Goal: Task Accomplishment & Management: Manage account settings

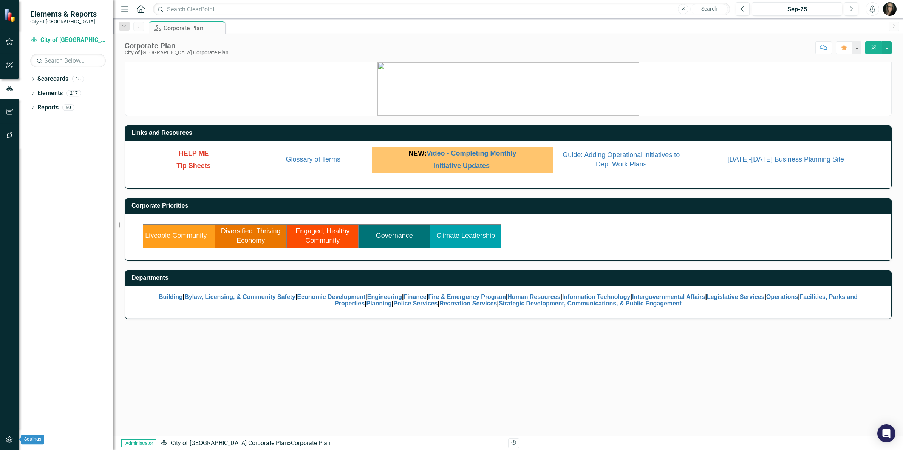
click at [6, 444] on button "button" at bounding box center [9, 441] width 17 height 16
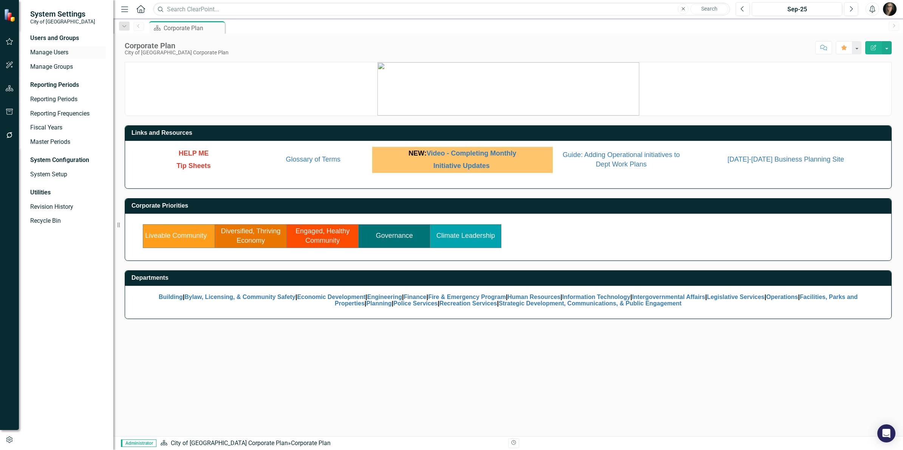
click at [50, 53] on link "Manage Users" at bounding box center [68, 52] width 76 height 9
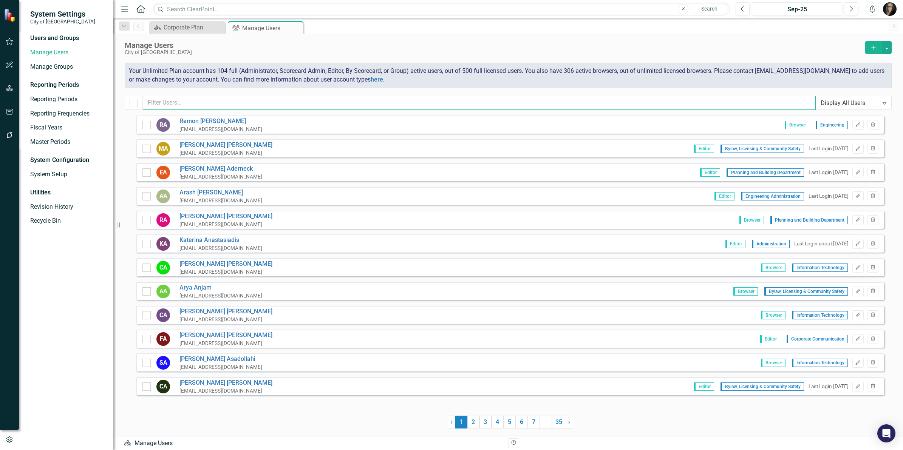
click at [308, 99] on input "text" at bounding box center [479, 103] width 673 height 14
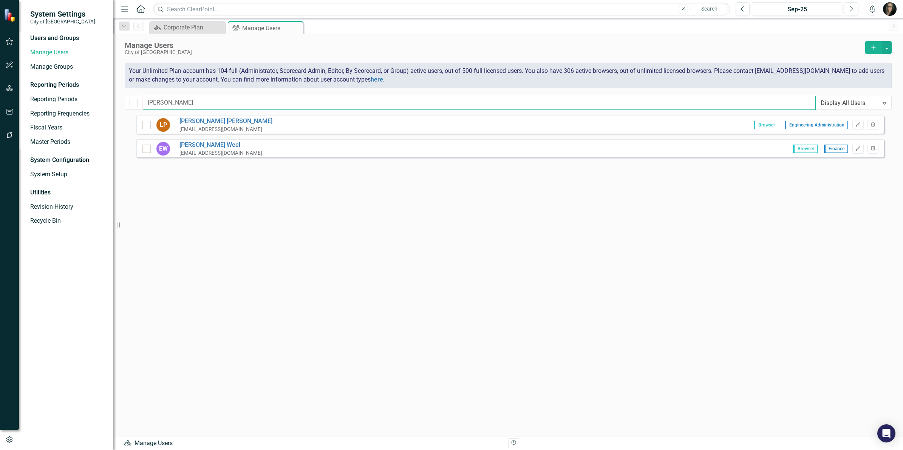
type input "[PERSON_NAME]"
drag, startPoint x: 870, startPoint y: 57, endPoint x: 871, endPoint y: 49, distance: 7.6
click at [871, 51] on div "Manage Users City of [GEOGRAPHIC_DATA] Add" at bounding box center [508, 52] width 767 height 22
click at [871, 49] on icon "Add" at bounding box center [873, 47] width 7 height 5
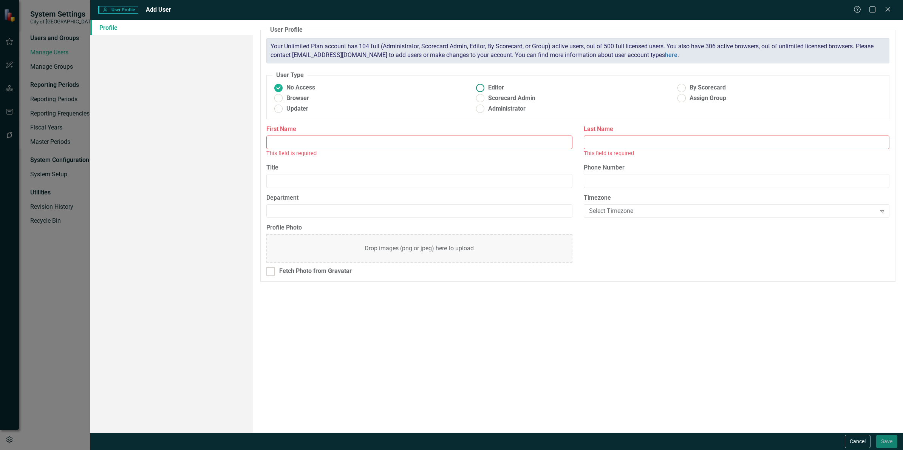
click at [487, 86] on label "Editor" at bounding box center [575, 88] width 202 height 9
click at [486, 86] on input "Editor" at bounding box center [480, 88] width 12 height 12
radio input "true"
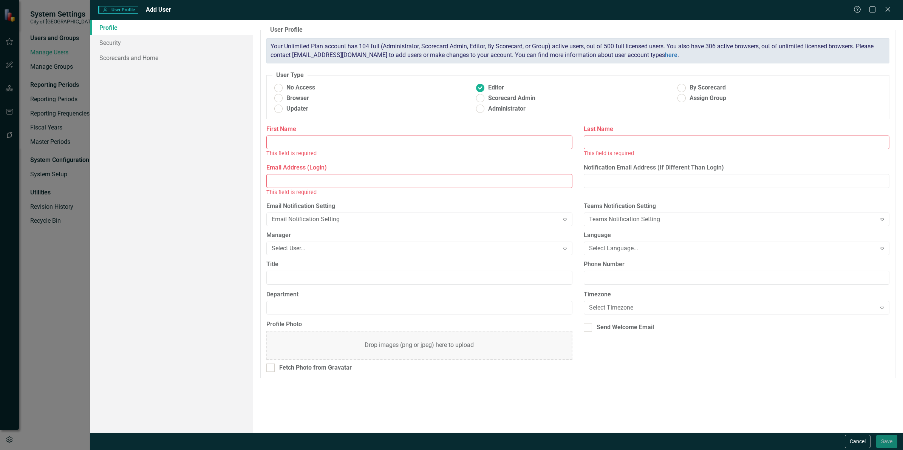
click at [310, 141] on input "First Name" at bounding box center [419, 143] width 306 height 14
click at [303, 150] on div "This field is required" at bounding box center [419, 153] width 306 height 9
click at [305, 142] on input "First Name" at bounding box center [419, 143] width 306 height 14
type input "[PERSON_NAME]"
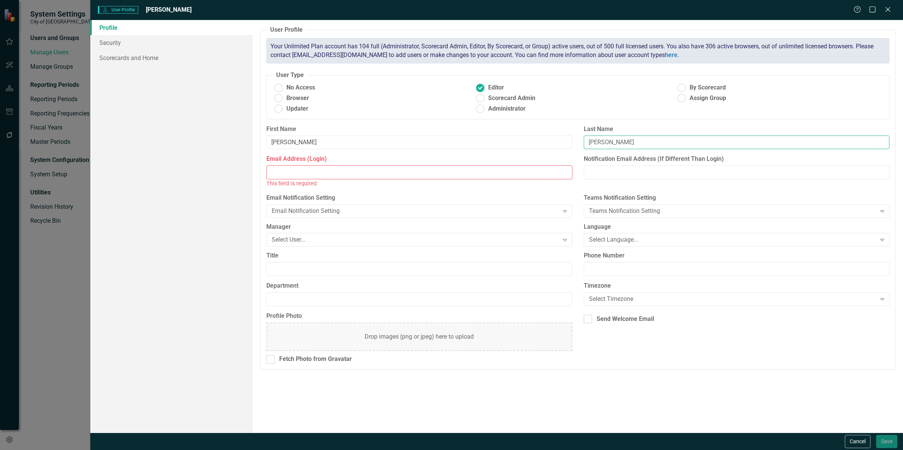
type input "[PERSON_NAME]"
type input "l"
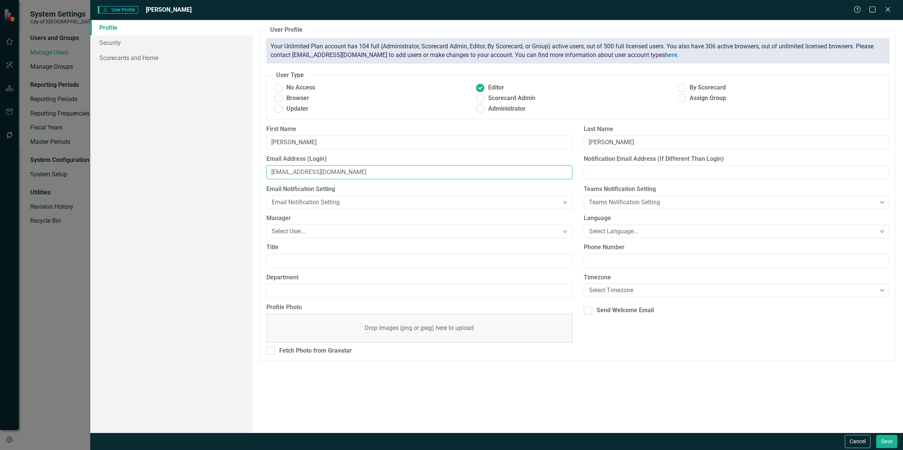
type input "[EMAIL_ADDRESS][DOMAIN_NAME]"
click at [344, 172] on input "[EMAIL_ADDRESS][DOMAIN_NAME]" at bounding box center [419, 173] width 306 height 14
drag, startPoint x: 335, startPoint y: 171, endPoint x: 216, endPoint y: 171, distance: 119.4
click at [216, 171] on div "Profile Security Scorecards and Home User Profile ClearPoint has a wealth of op…" at bounding box center [496, 226] width 813 height 413
click at [284, 229] on div "Select User..." at bounding box center [415, 231] width 287 height 9
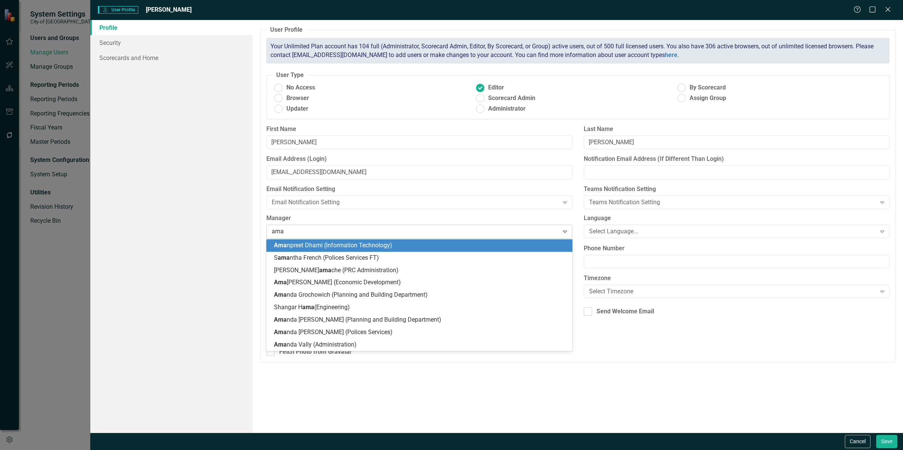
type input "aman"
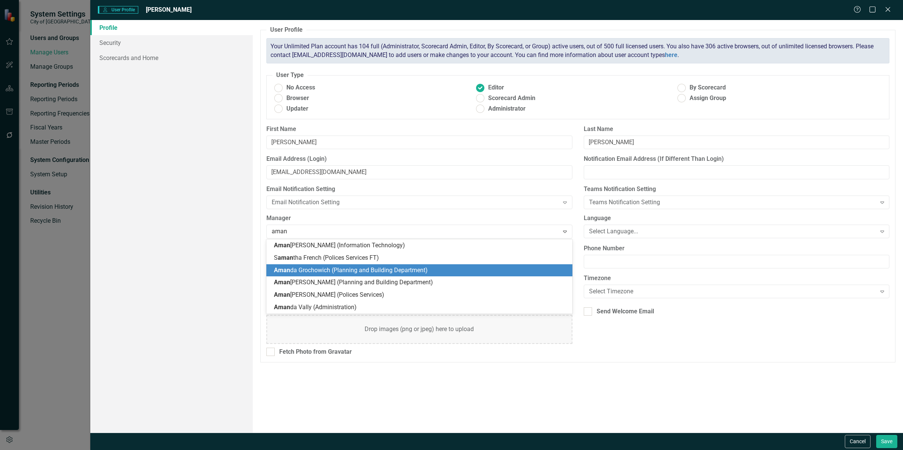
click at [307, 267] on span "Aman da Grochowich (Planning and Building Department)" at bounding box center [351, 270] width 154 height 7
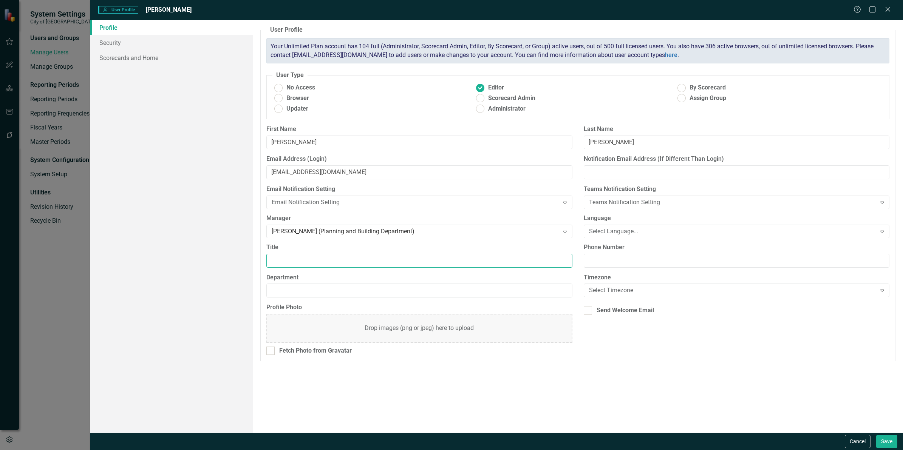
click at [307, 267] on input "Title" at bounding box center [419, 261] width 306 height 14
type input "Planner 2"
click at [359, 285] on input "Department" at bounding box center [419, 291] width 306 height 14
type input "Building and Planning Department"
click at [602, 233] on div "Select Language..." at bounding box center [732, 231] width 287 height 9
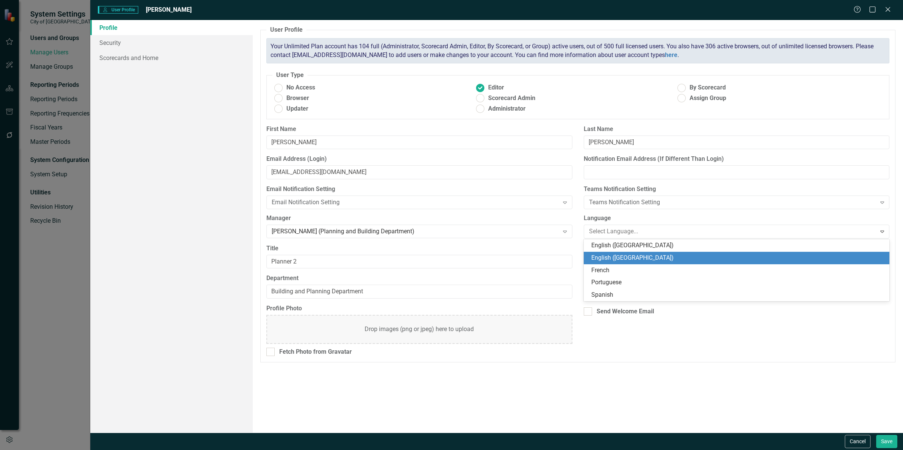
click at [607, 254] on div "English ([GEOGRAPHIC_DATA])" at bounding box center [738, 258] width 294 height 9
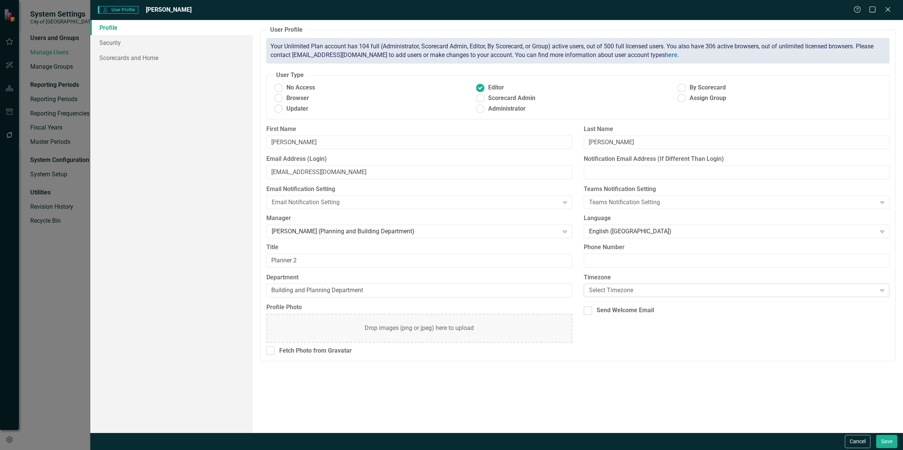
click at [607, 292] on div "Select Timezone" at bounding box center [732, 290] width 287 height 9
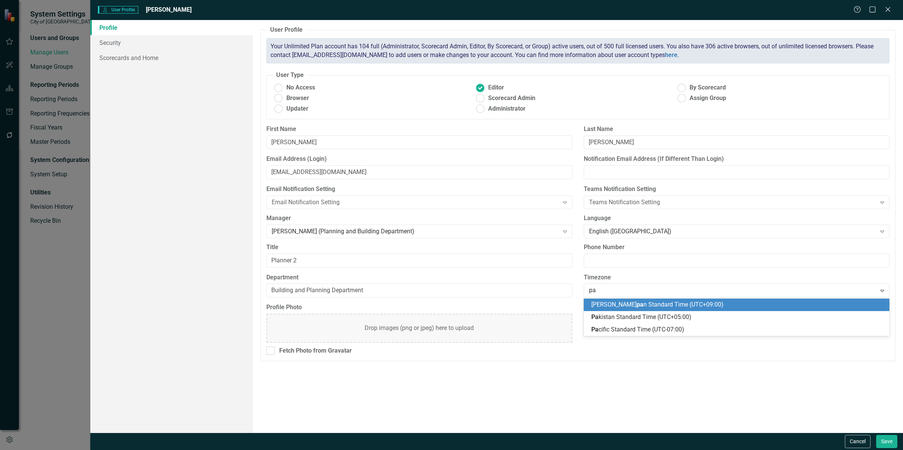
type input "pac"
click at [601, 306] on span "Pac ific Standard Time (UTC-07:00)" at bounding box center [637, 304] width 93 height 7
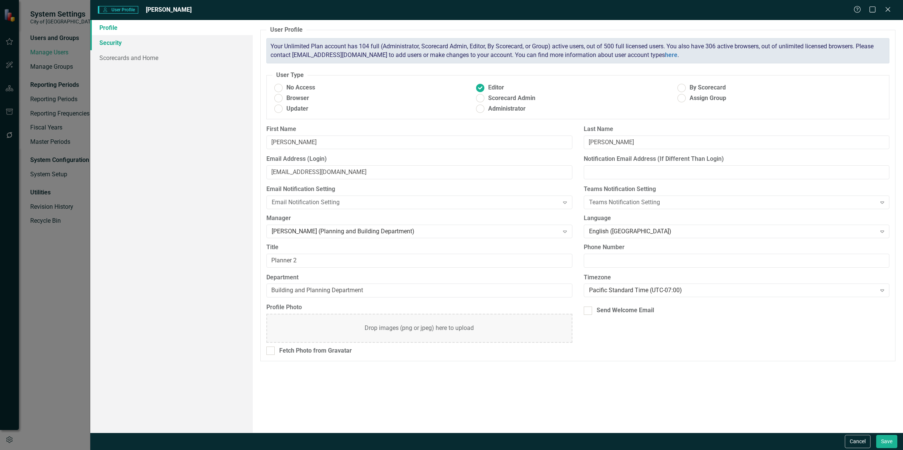
click at [118, 42] on link "Security" at bounding box center [171, 42] width 162 height 15
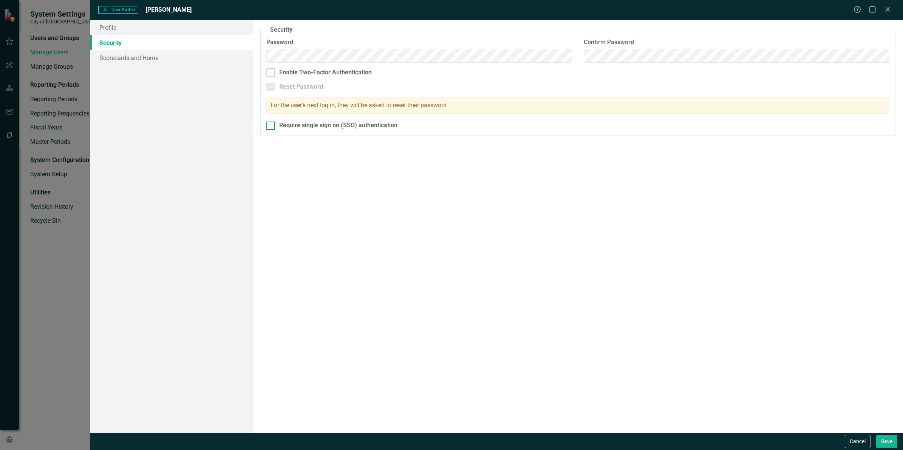
click at [282, 126] on div "Require single sign on (SSO) authentication" at bounding box center [338, 125] width 118 height 9
click at [271, 126] on input "Require single sign on (SSO) authentication" at bounding box center [268, 124] width 5 height 5
checkbox input "true"
click at [152, 59] on link "Scorecards and Home" at bounding box center [171, 57] width 162 height 15
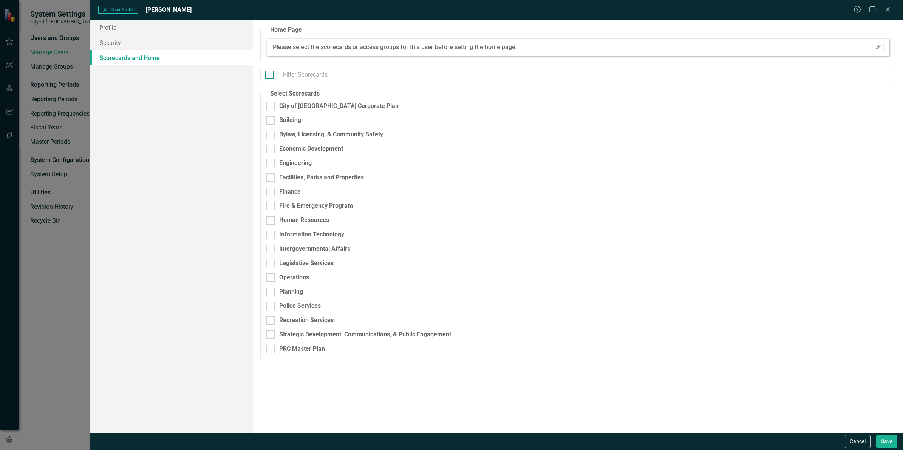
click at [271, 78] on div at bounding box center [269, 75] width 8 height 8
click at [270, 76] on input "checkbox" at bounding box center [267, 73] width 5 height 5
checkbox input "true"
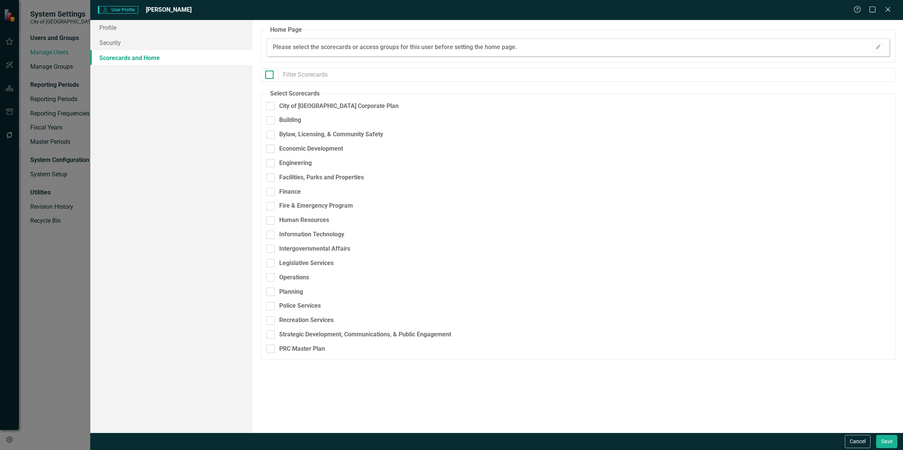
checkbox input "true"
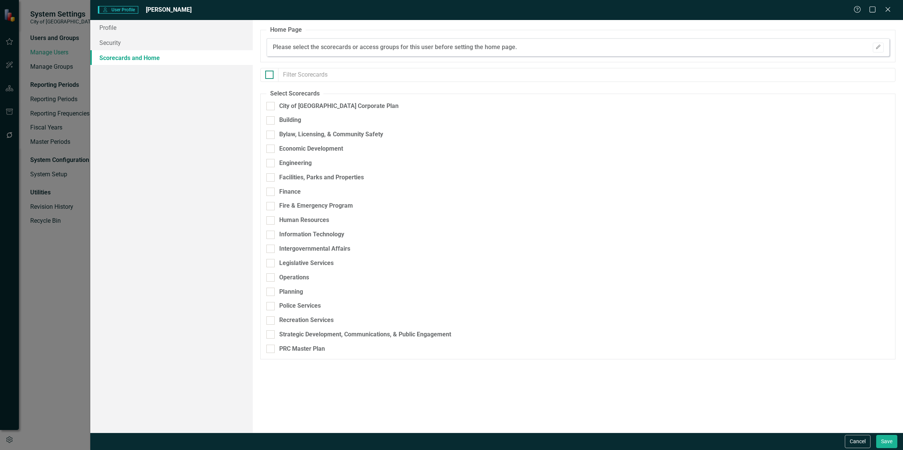
checkbox input "true"
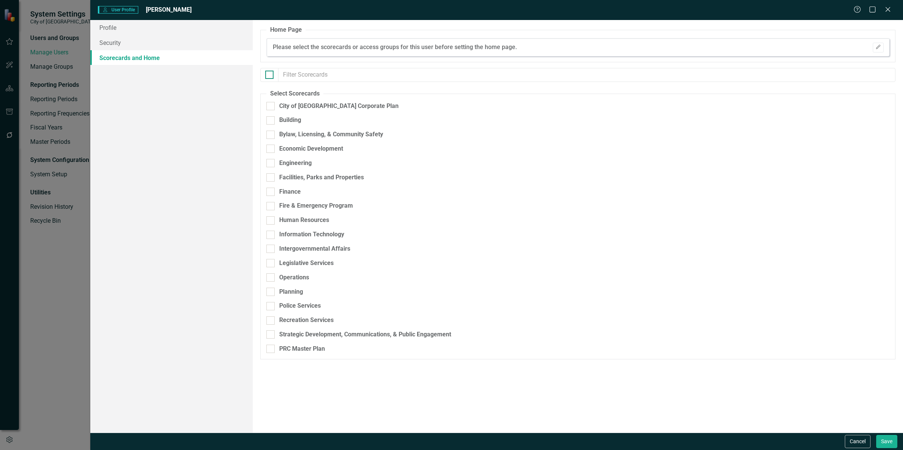
checkbox input "true"
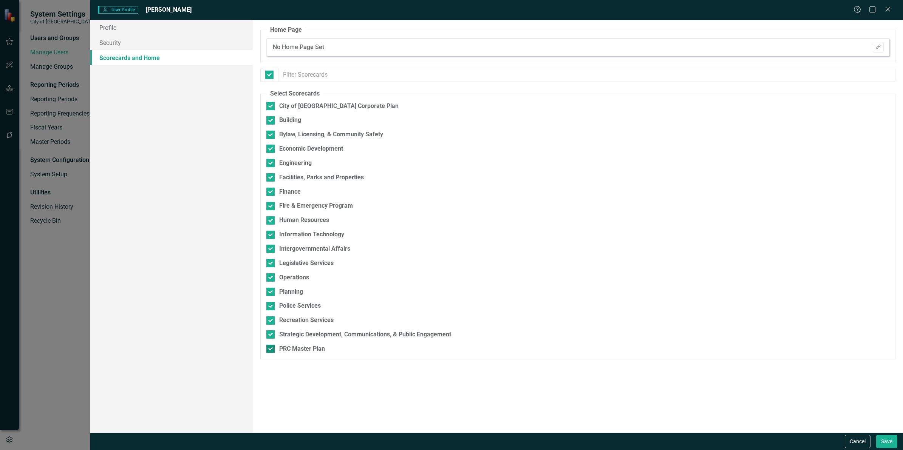
click at [269, 351] on div at bounding box center [270, 349] width 8 height 8
click at [269, 350] on input "PRC Master Plan" at bounding box center [268, 347] width 5 height 5
checkbox input "false"
click at [876, 440] on button "Save" at bounding box center [886, 441] width 21 height 13
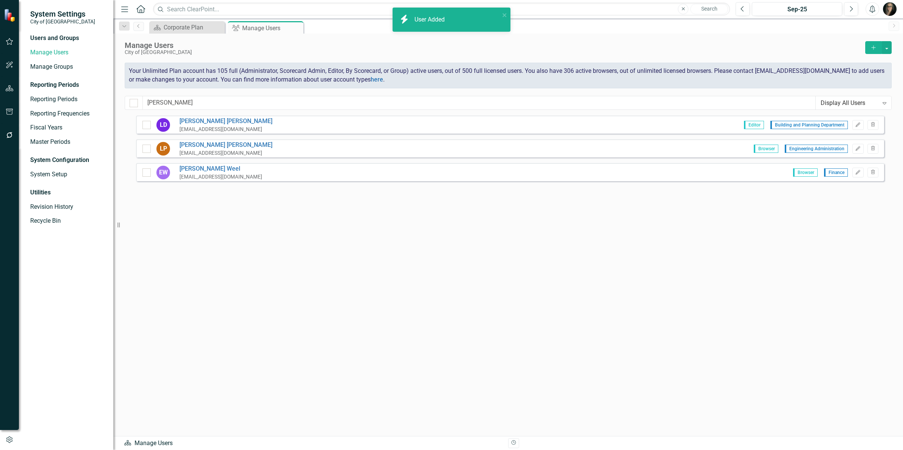
click at [871, 50] on button "Add" at bounding box center [873, 47] width 17 height 13
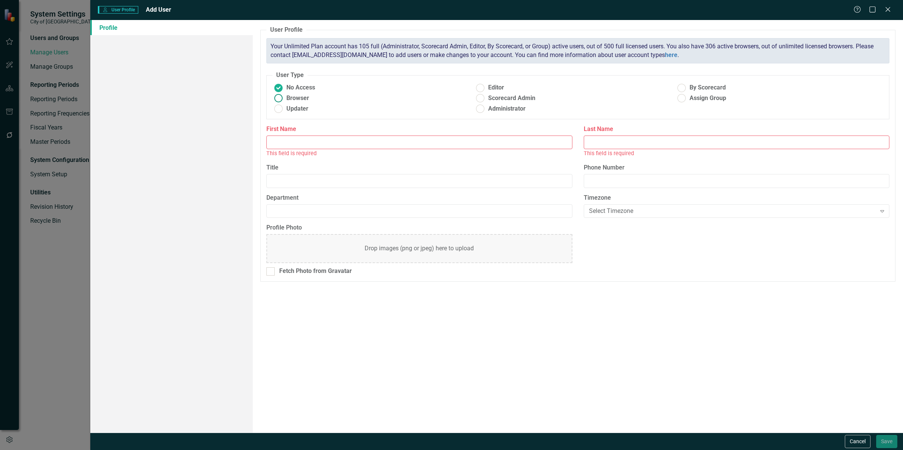
click at [299, 96] on span "Browser" at bounding box center [297, 98] width 23 height 9
click at [285, 96] on input "Browser" at bounding box center [279, 99] width 12 height 12
radio input "true"
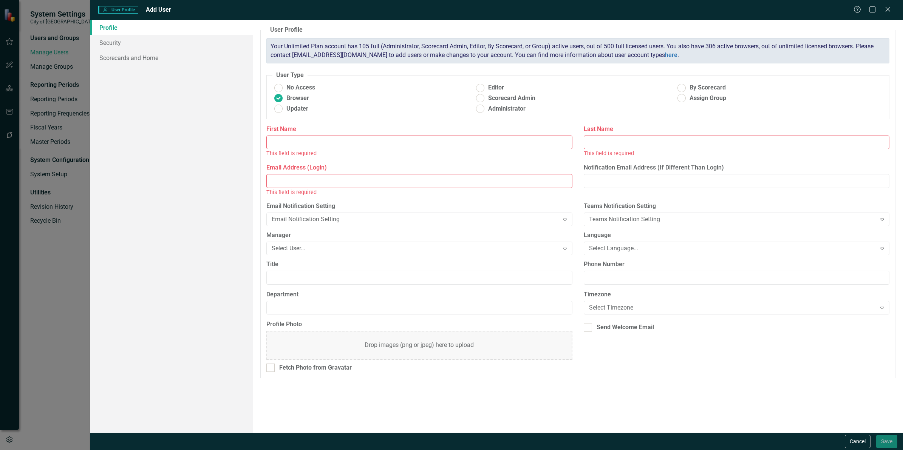
click at [291, 140] on input "First Name" at bounding box center [419, 143] width 306 height 14
click at [278, 147] on input "First Name" at bounding box center [419, 143] width 306 height 14
type input "Maya"
paste input "Kilada"
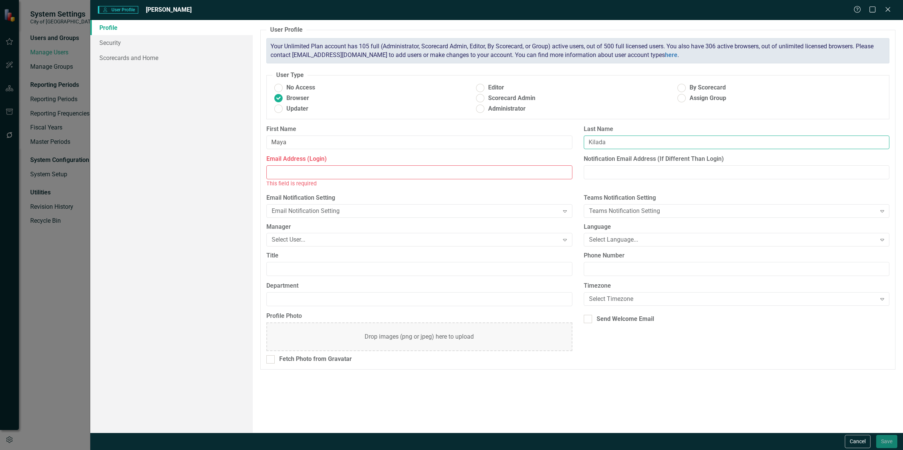
type input "Kilada"
paste input "Kilada"
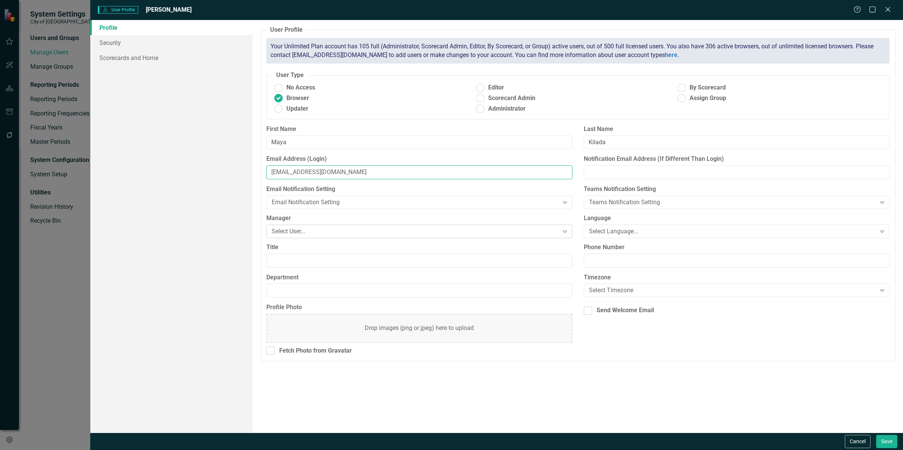
type input "[EMAIL_ADDRESS][DOMAIN_NAME]"
click at [282, 232] on div "Select User..." at bounding box center [415, 231] width 287 height 9
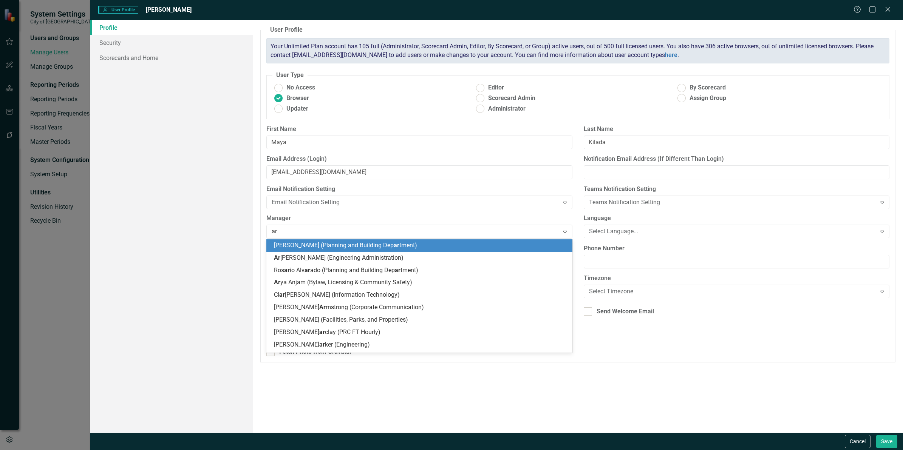
type input "ara"
click at [274, 247] on span "Ara" at bounding box center [279, 245] width 10 height 7
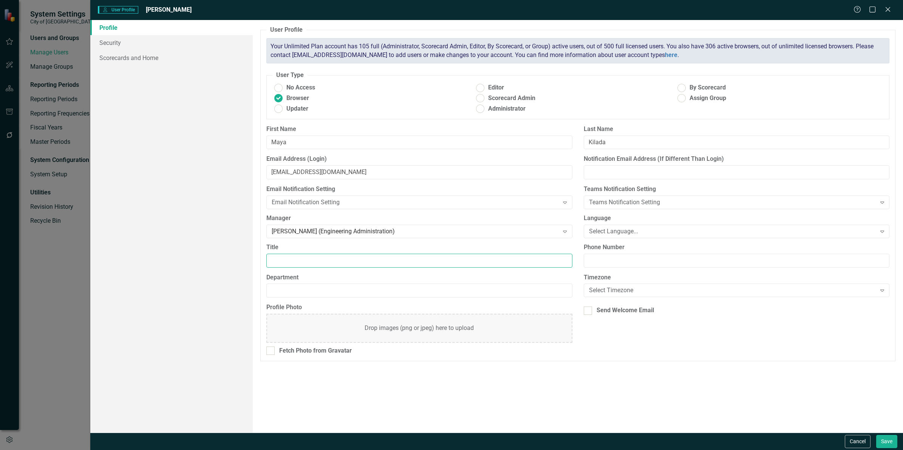
click at [298, 259] on input "Title" at bounding box center [419, 261] width 306 height 14
type input "Engineering Technician"
click at [310, 286] on input "Department" at bounding box center [419, 291] width 306 height 14
type input "Engineering"
click at [612, 229] on div "Select Language..." at bounding box center [732, 231] width 287 height 9
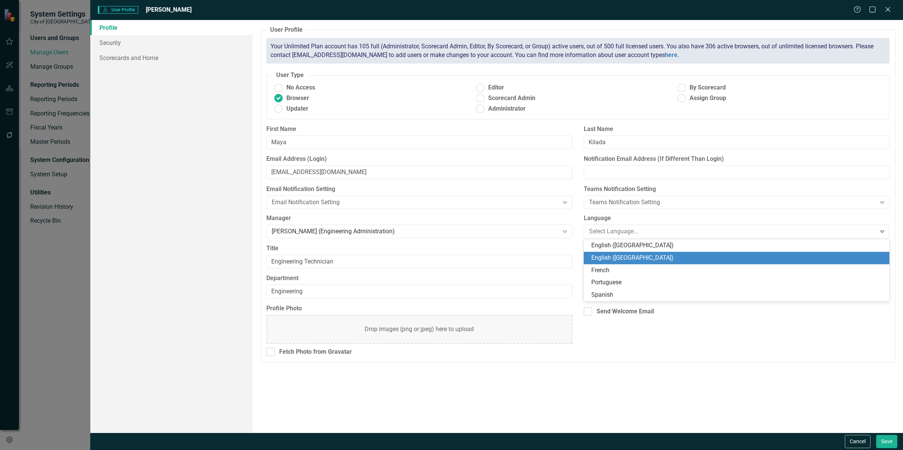
click at [610, 258] on div "English ([GEOGRAPHIC_DATA])" at bounding box center [738, 258] width 294 height 9
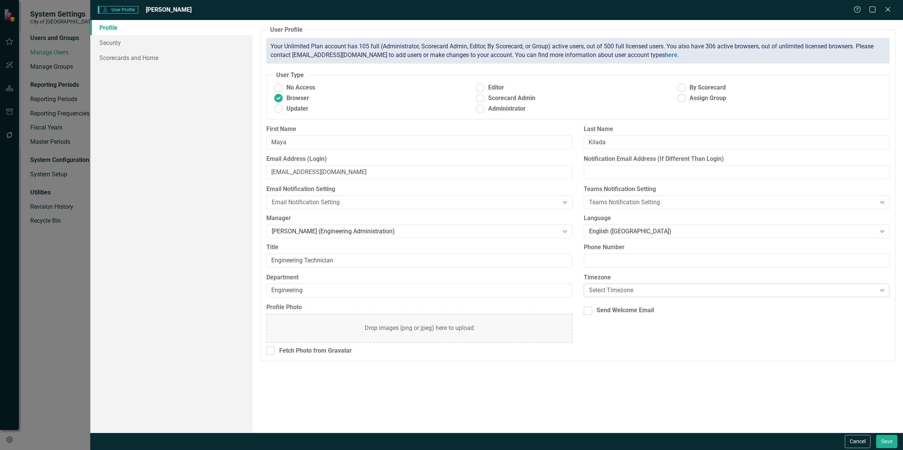
click at [603, 289] on div "Select Timezone" at bounding box center [732, 290] width 287 height 9
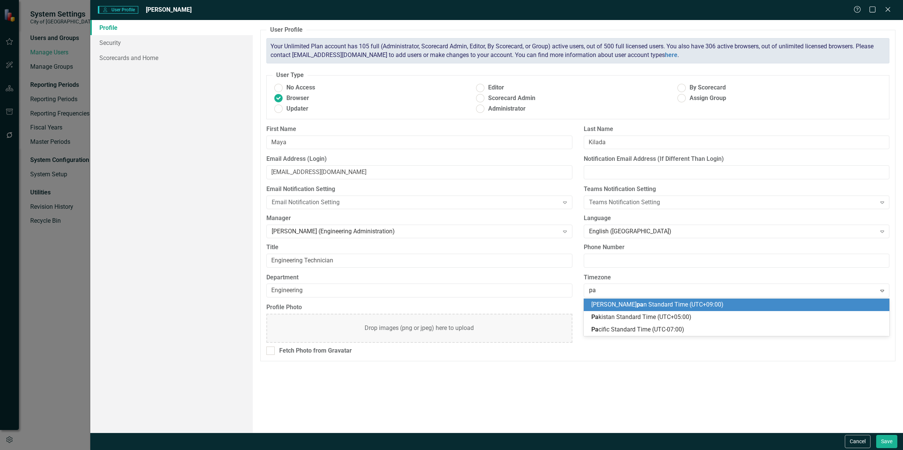
type input "pac"
click at [596, 303] on span "Pac" at bounding box center [596, 304] width 10 height 7
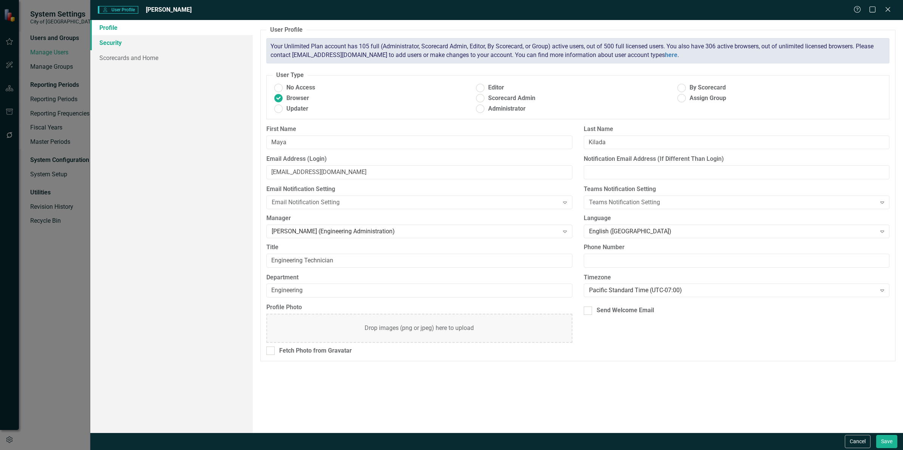
click at [113, 42] on link "Security" at bounding box center [171, 42] width 162 height 15
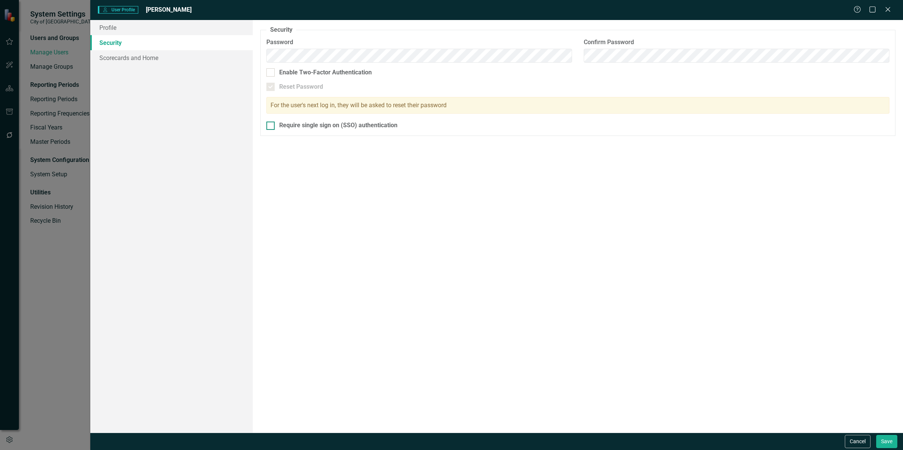
click at [273, 123] on fieldset "Security As an administrator, you can use this page to set the user's password,…" at bounding box center [577, 81] width 635 height 110
click at [272, 124] on div at bounding box center [270, 126] width 8 height 8
click at [271, 124] on input "Require single sign on (SSO) authentication" at bounding box center [268, 124] width 5 height 5
checkbox input "true"
click at [155, 58] on link "Scorecards and Home" at bounding box center [171, 57] width 162 height 15
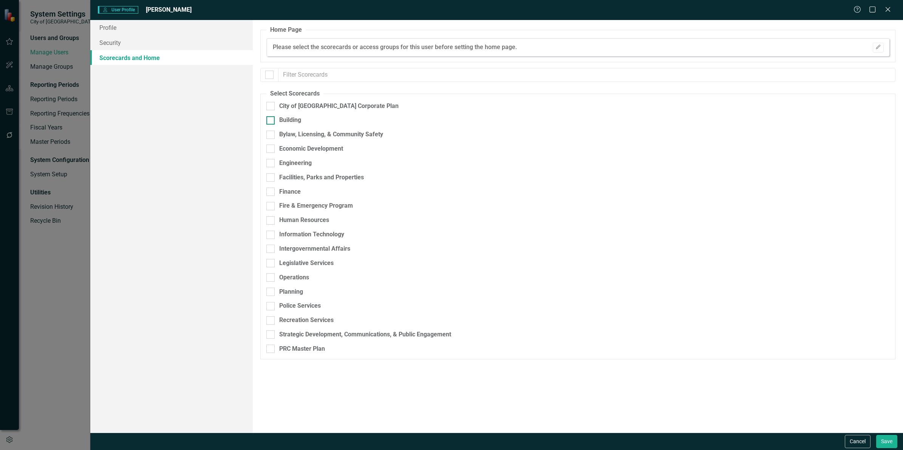
drag, startPoint x: 271, startPoint y: 105, endPoint x: 276, endPoint y: 117, distance: 13.3
click at [271, 105] on div at bounding box center [270, 106] width 8 height 8
click at [271, 105] on input "City of [GEOGRAPHIC_DATA] Corporate Plan" at bounding box center [268, 104] width 5 height 5
checkbox input "true"
click at [271, 74] on div at bounding box center [269, 75] width 8 height 8
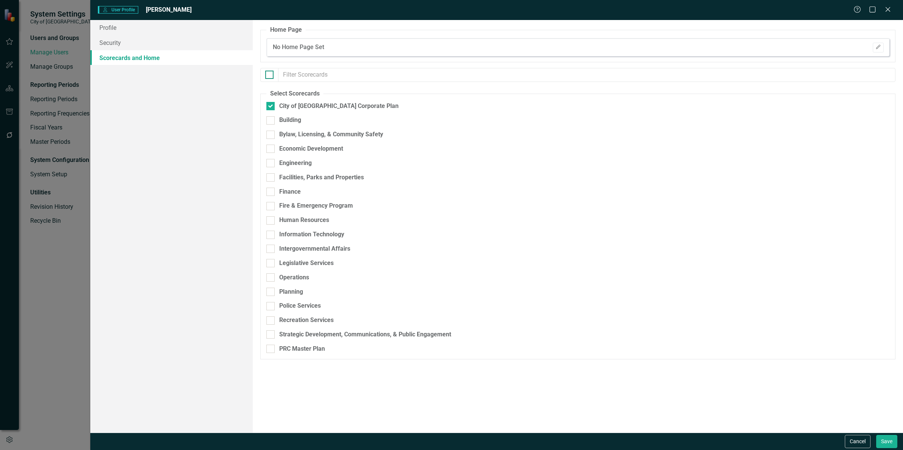
click at [270, 74] on input "checkbox" at bounding box center [267, 73] width 5 height 5
checkbox input "true"
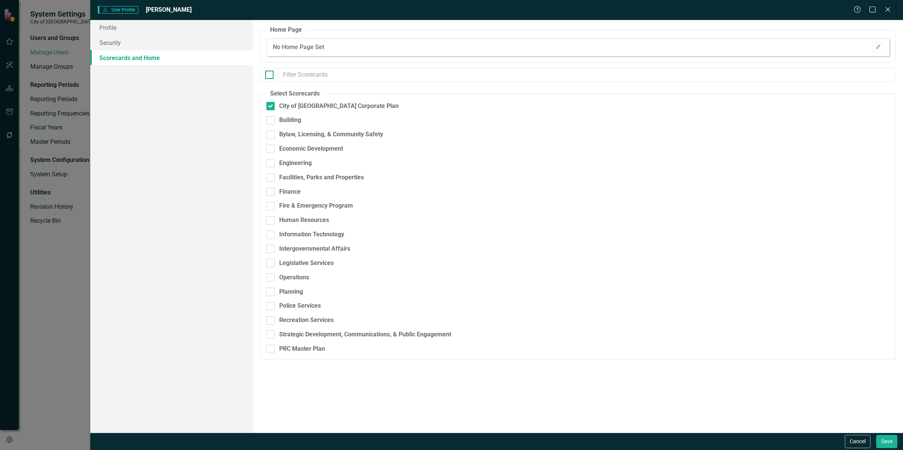
checkbox input "true"
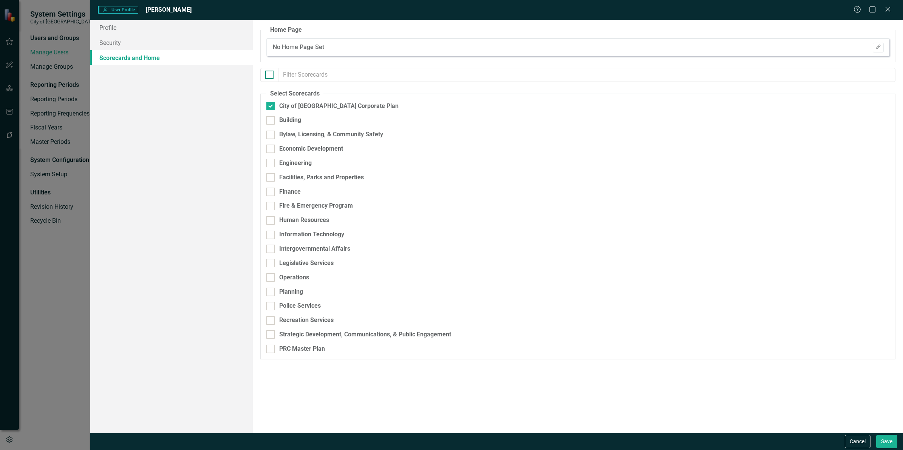
checkbox input "true"
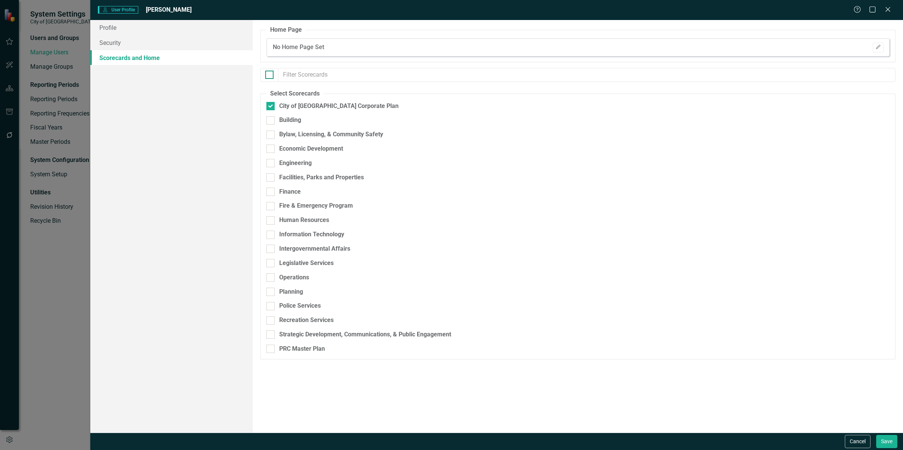
checkbox input "true"
click at [271, 346] on input "PRC Master Plan" at bounding box center [268, 347] width 5 height 5
checkbox input "false"
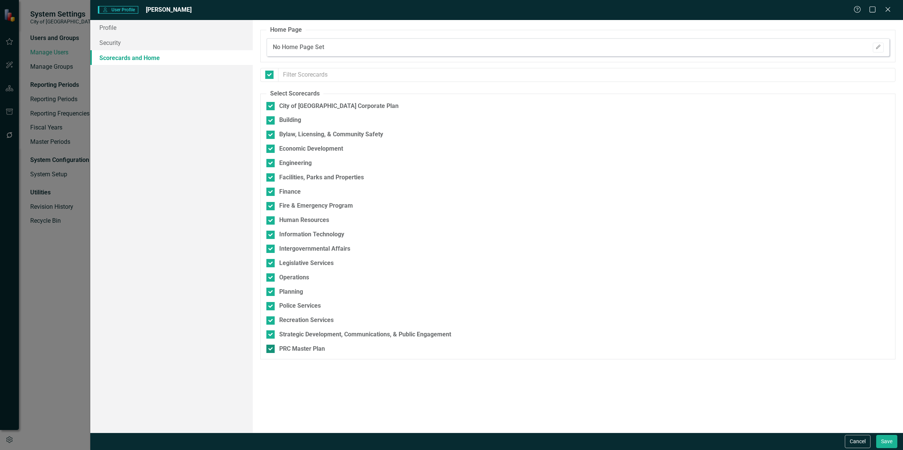
checkbox input "false"
click at [879, 445] on button "Save" at bounding box center [886, 441] width 21 height 13
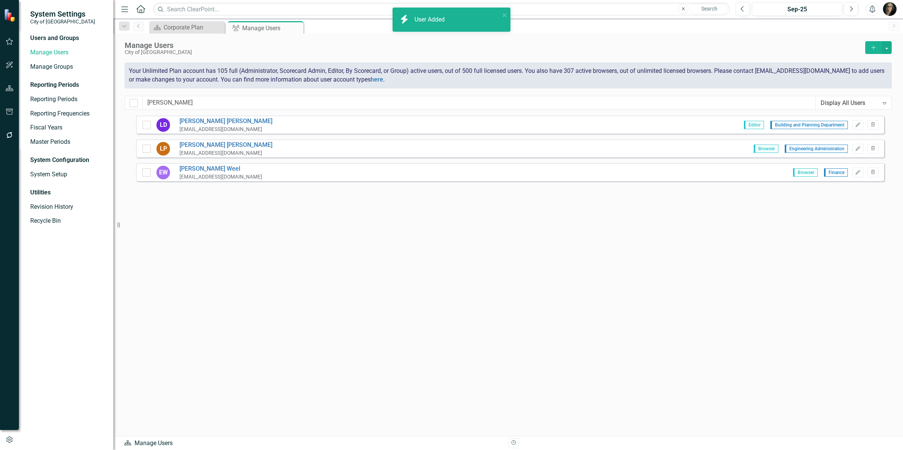
click at [874, 52] on button "Add" at bounding box center [873, 47] width 17 height 13
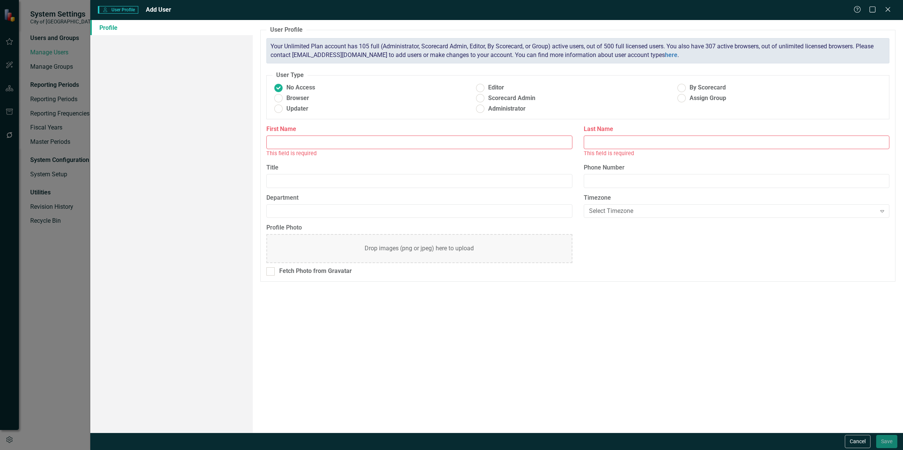
click at [299, 142] on input "First Name" at bounding box center [419, 143] width 306 height 14
click at [294, 99] on span "Browser" at bounding box center [297, 98] width 23 height 9
click at [285, 99] on input "Browser" at bounding box center [279, 99] width 12 height 12
radio input "true"
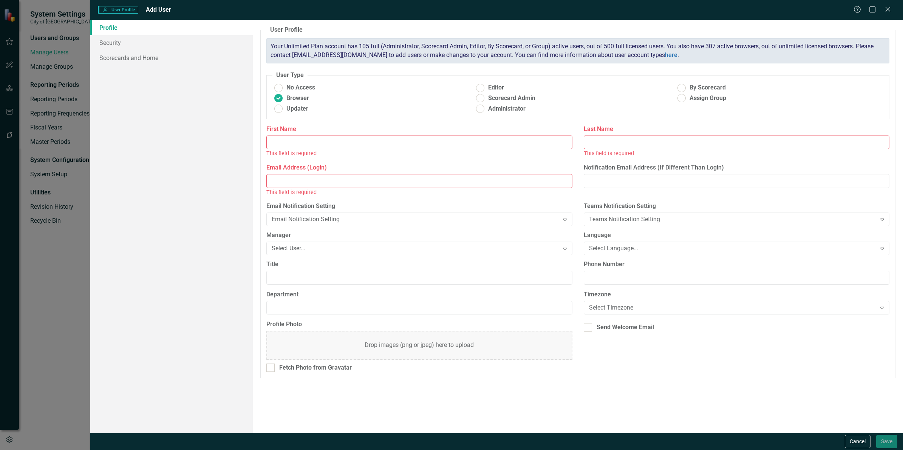
click at [286, 140] on input "First Name" at bounding box center [419, 143] width 306 height 14
click at [316, 144] on input "First Name" at bounding box center [419, 143] width 306 height 14
paste input "[PERSON_NAME]"
type input "[PERSON_NAME]"
click at [639, 140] on input "Last Name" at bounding box center [737, 143] width 306 height 14
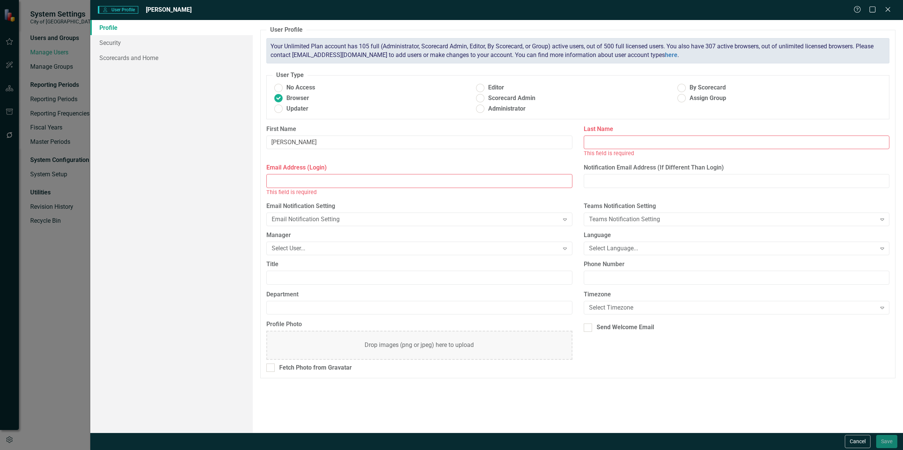
paste input "[PERSON_NAME]"
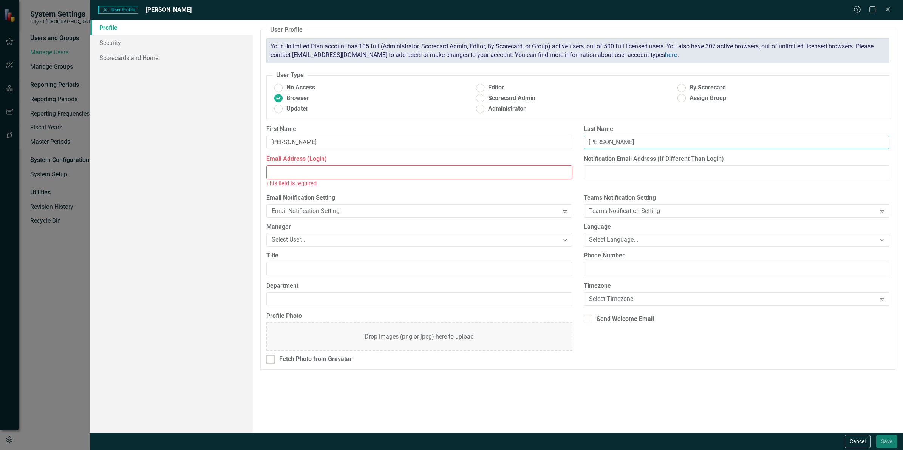
type input "[PERSON_NAME]"
click at [415, 176] on input "Email Address (Login)" at bounding box center [419, 173] width 306 height 14
paste input "[PERSON_NAME]"
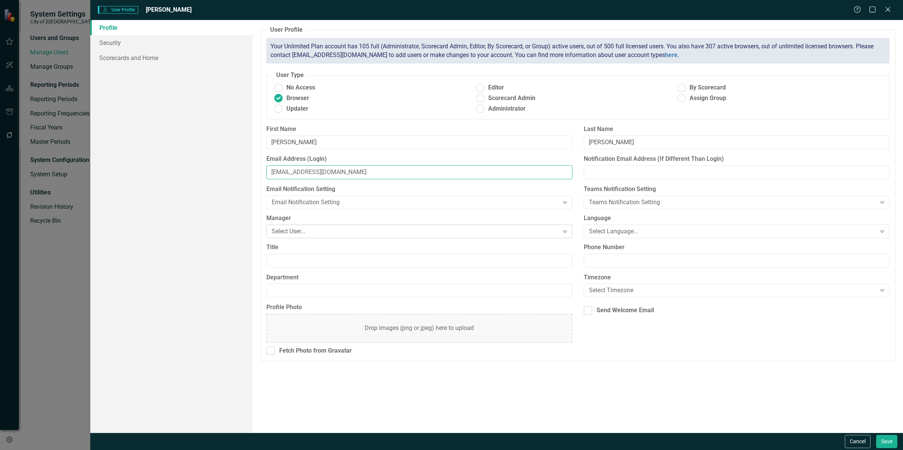
type input "[EMAIL_ADDRESS][DOMAIN_NAME]"
click at [324, 233] on div "Select User..." at bounding box center [415, 231] width 287 height 9
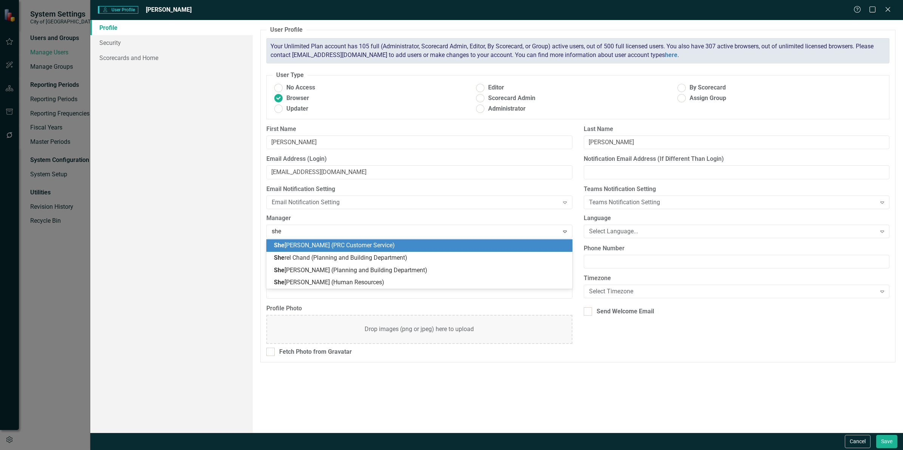
type input "sher"
click at [351, 243] on span "Sher el Chand (Planning and Building Department)" at bounding box center [341, 245] width 134 height 7
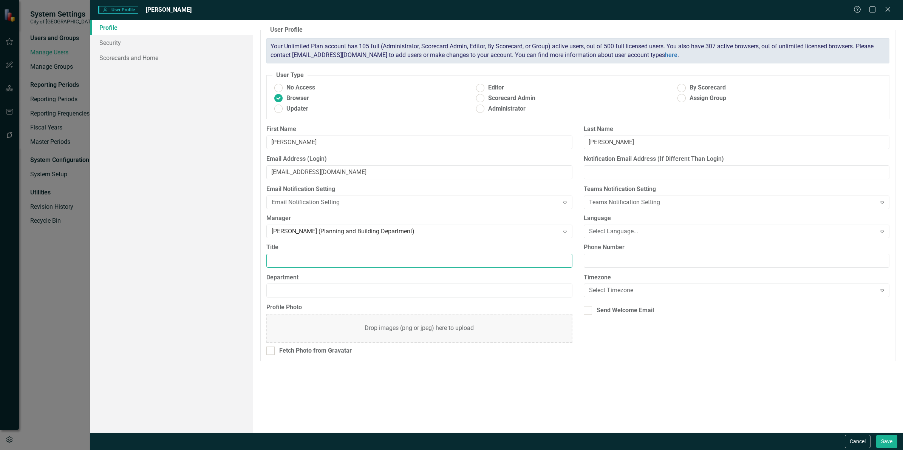
click at [312, 256] on input "Title" at bounding box center [419, 261] width 306 height 14
click at [288, 259] on input "Title" at bounding box center [419, 261] width 306 height 14
paste input "Development Services Technician"
type input "Development Services Technician"
click at [293, 285] on input "Department" at bounding box center [419, 291] width 306 height 14
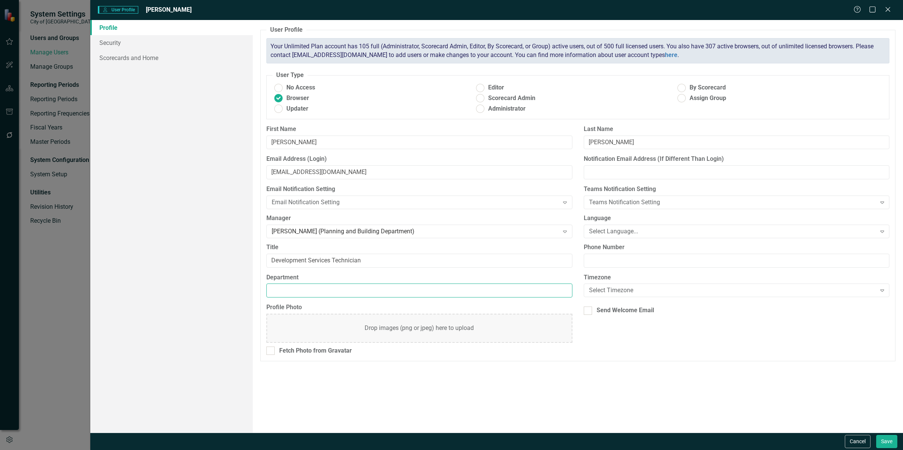
click at [291, 288] on input "Department" at bounding box center [419, 291] width 306 height 14
type input "Planning and Building Department"
click at [598, 228] on div "Select Language..." at bounding box center [732, 231] width 287 height 9
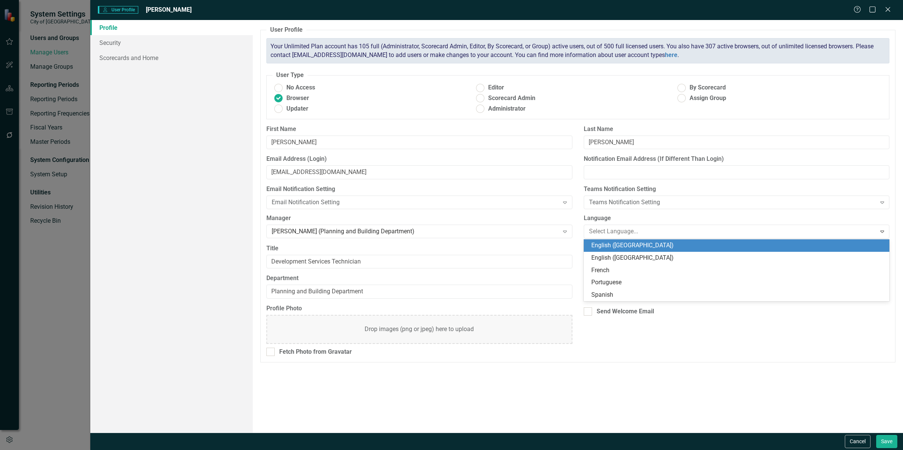
click at [596, 253] on div "English ([GEOGRAPHIC_DATA])" at bounding box center [737, 258] width 306 height 12
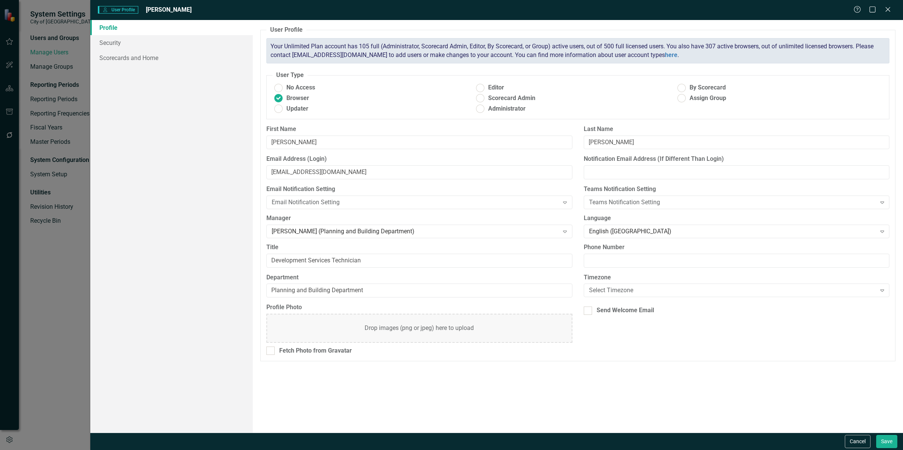
click at [621, 299] on div "Timezone Select Timezone Expand" at bounding box center [736, 288] width 317 height 29
click at [622, 292] on div "Select Timezone" at bounding box center [732, 290] width 287 height 9
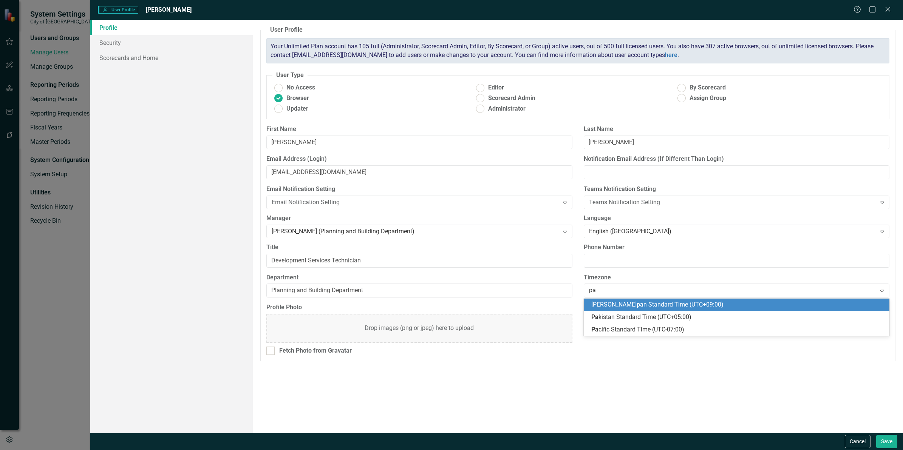
type input "pac"
click at [608, 302] on span "Pac ific Standard Time (UTC-07:00)" at bounding box center [637, 304] width 93 height 7
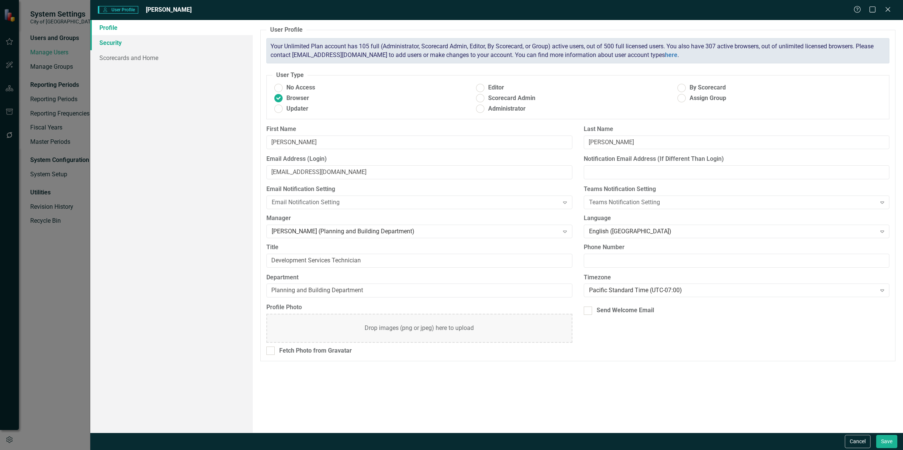
click at [119, 40] on link "Security" at bounding box center [171, 42] width 162 height 15
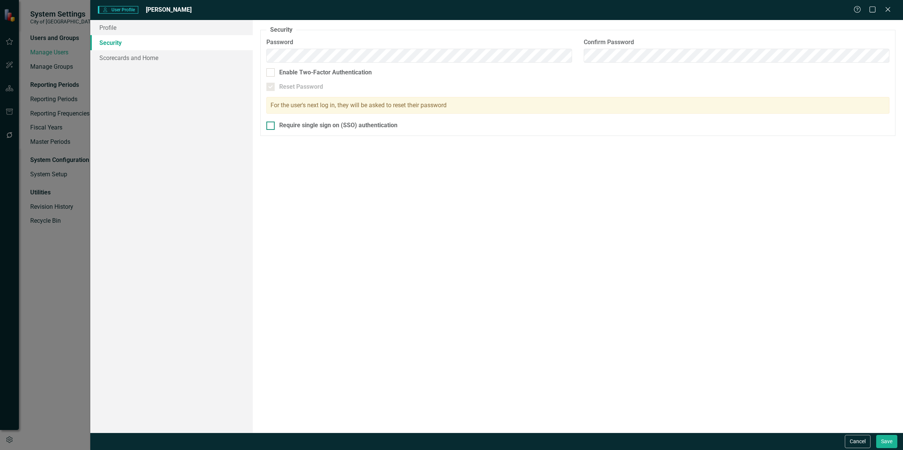
click at [269, 127] on input "Require single sign on (SSO) authentication" at bounding box center [268, 124] width 5 height 5
checkbox input "true"
click at [148, 57] on link "Scorecards and Home" at bounding box center [171, 57] width 162 height 15
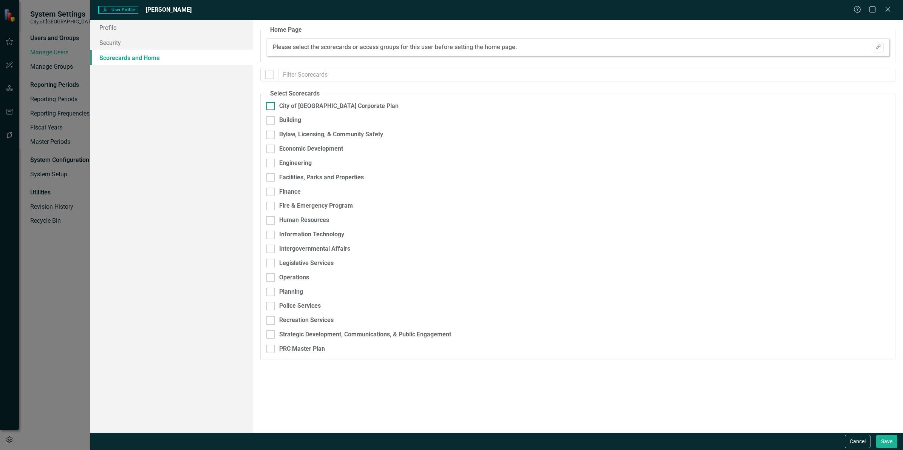
drag, startPoint x: 269, startPoint y: 78, endPoint x: 268, endPoint y: 107, distance: 28.3
click at [269, 78] on div at bounding box center [269, 75] width 8 height 8
click at [269, 76] on input "checkbox" at bounding box center [267, 73] width 5 height 5
checkbox input "true"
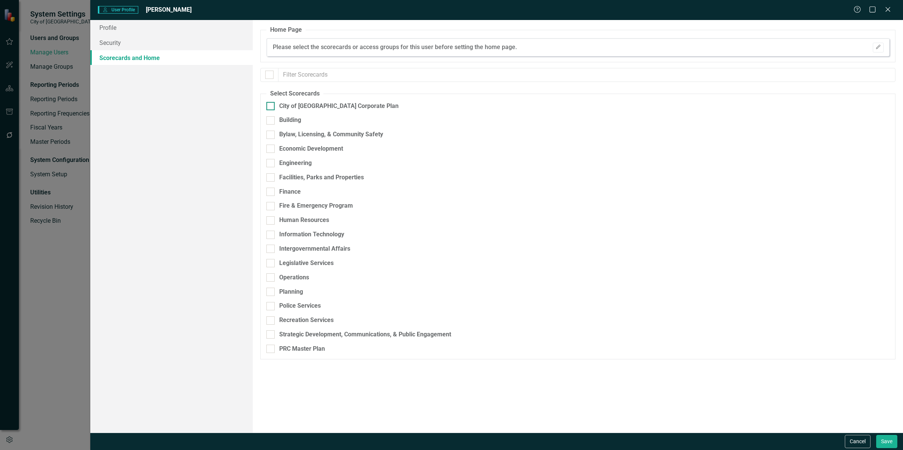
checkbox input "true"
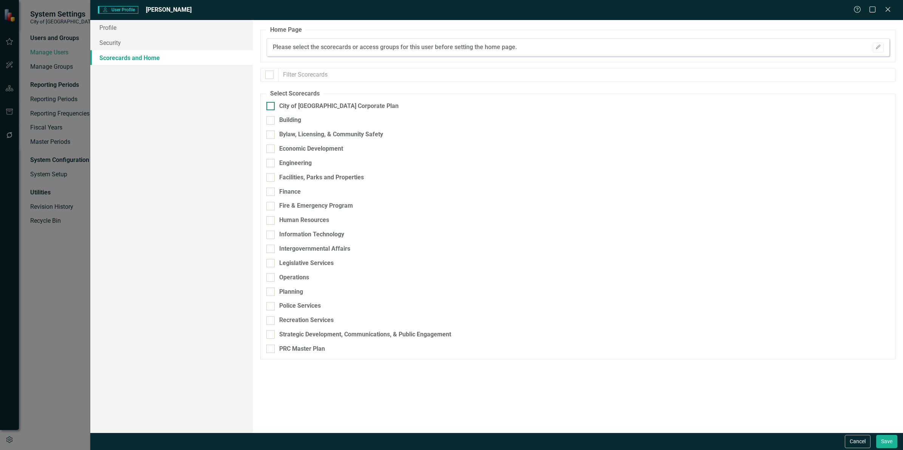
checkbox input "true"
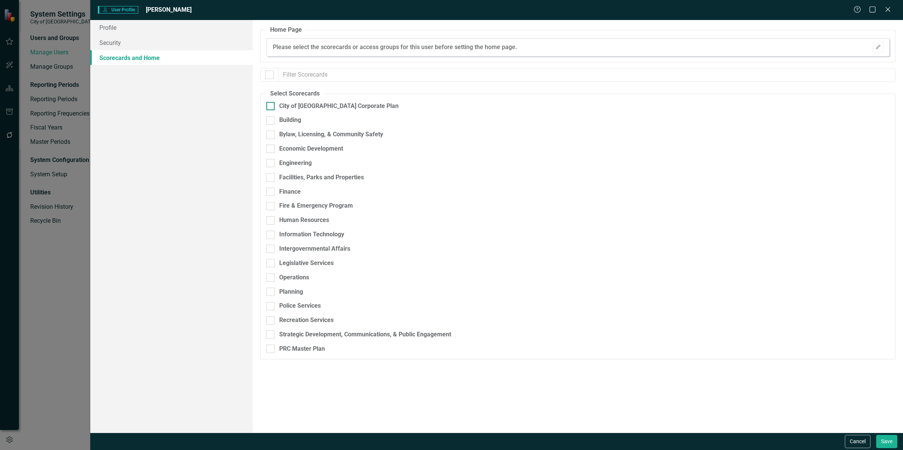
checkbox input "true"
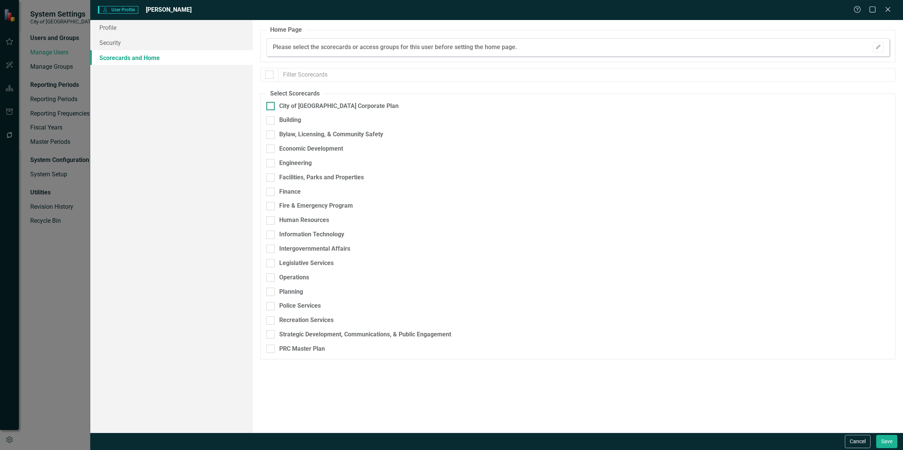
checkbox input "true"
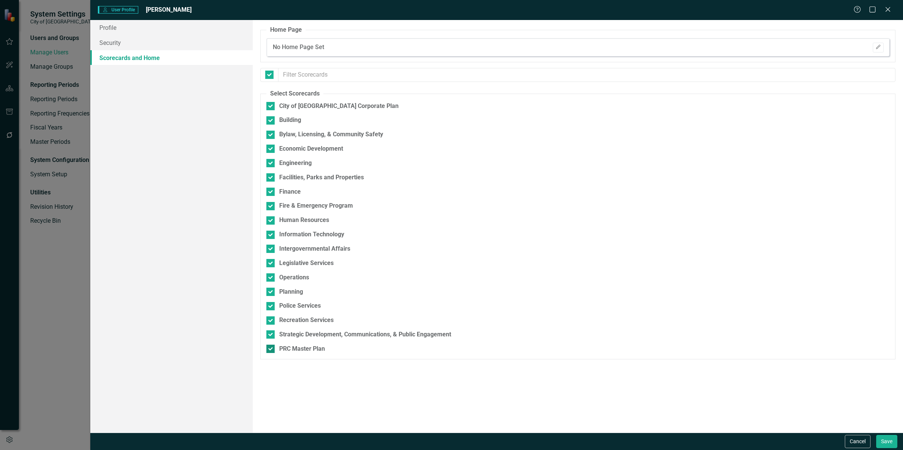
click at [275, 351] on div "PRC Master Plan" at bounding box center [538, 349] width 544 height 9
click at [271, 350] on input "PRC Master Plan" at bounding box center [268, 347] width 5 height 5
checkbox input "false"
click at [890, 443] on button "Save" at bounding box center [886, 441] width 21 height 13
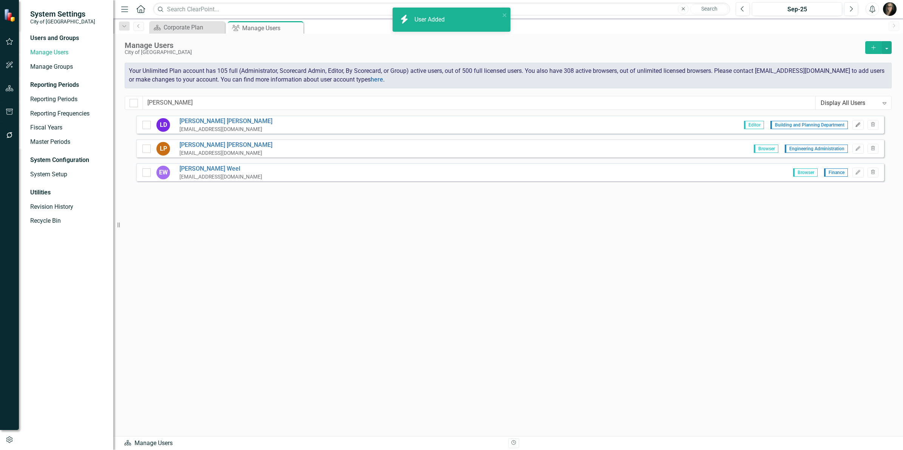
click at [858, 124] on icon "Edit" at bounding box center [858, 125] width 6 height 5
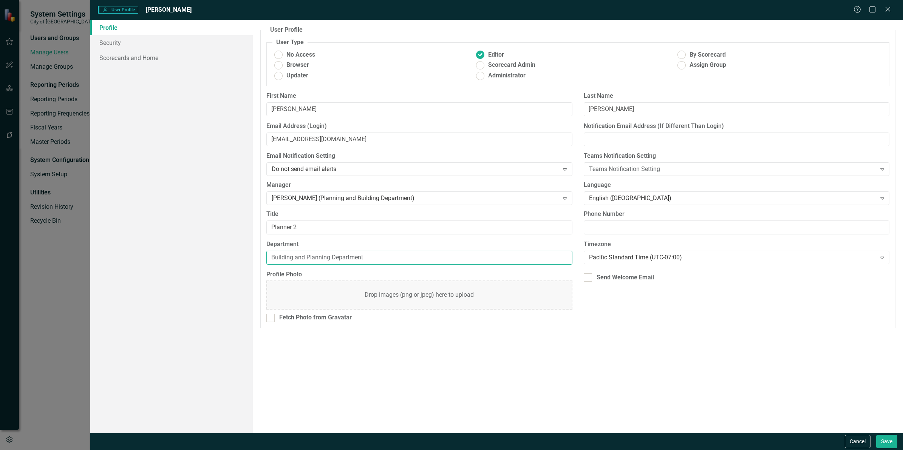
drag, startPoint x: 306, startPoint y: 257, endPoint x: 195, endPoint y: 258, distance: 110.7
click at [196, 259] on div "Profile Security Scorecards and Home User Profile ClearPoint has a wealth of op…" at bounding box center [496, 226] width 813 height 413
type input "Planning and Building Department"
click at [877, 441] on button "Save" at bounding box center [886, 441] width 21 height 13
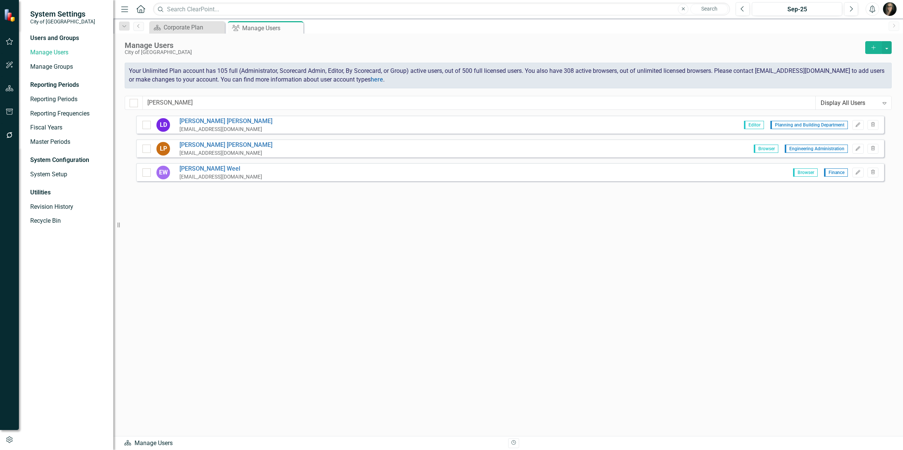
click at [252, 208] on div "LD [PERSON_NAME] [EMAIL_ADDRESS][DOMAIN_NAME] Editor Planning and Building Depa…" at bounding box center [510, 262] width 748 height 293
click at [295, 29] on icon at bounding box center [296, 28] width 4 height 4
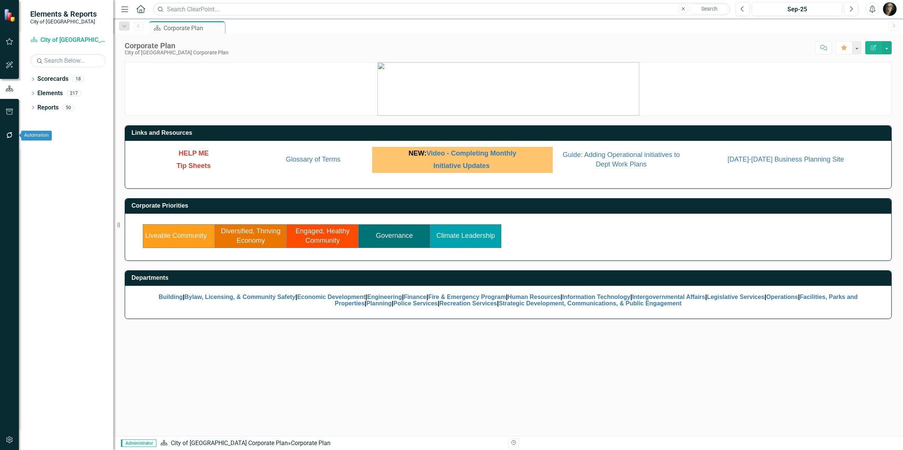
click at [6, 134] on icon "button" at bounding box center [10, 135] width 8 height 6
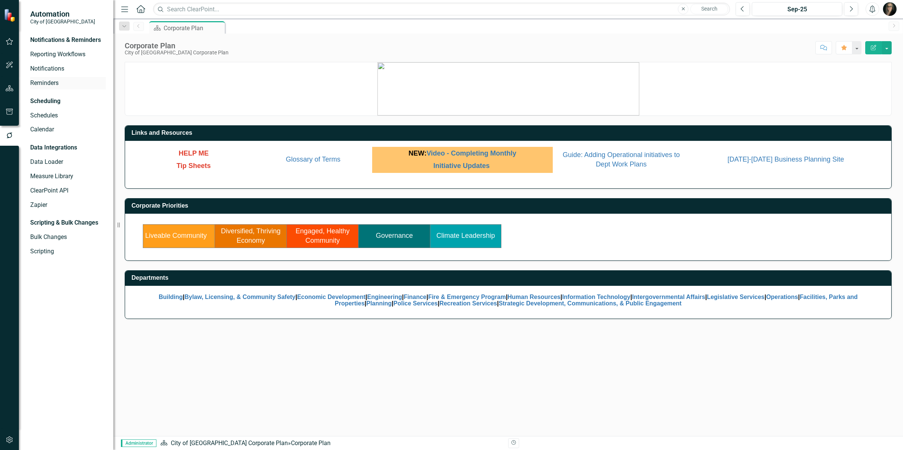
click at [47, 86] on link "Reminders" at bounding box center [68, 83] width 76 height 9
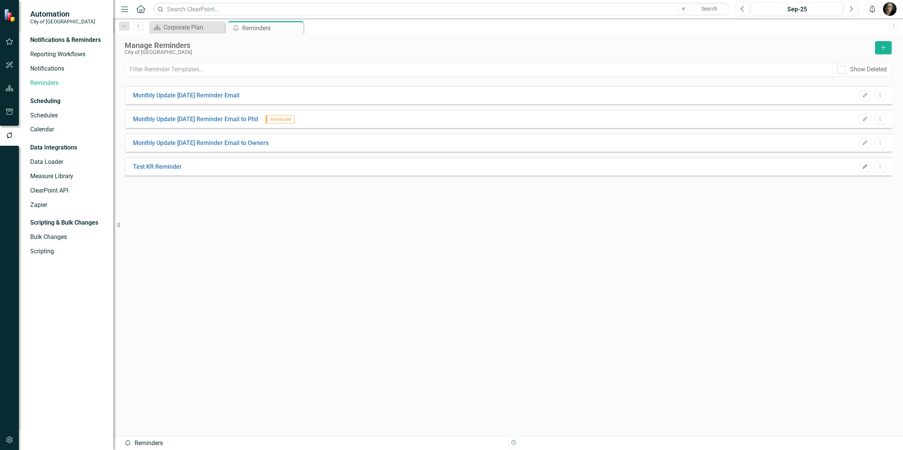
click at [868, 169] on icon "Edit" at bounding box center [865, 167] width 6 height 5
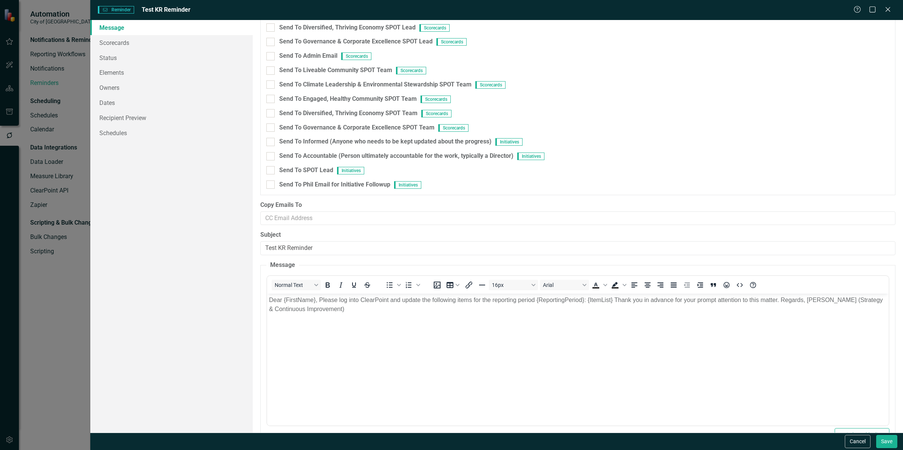
scroll to position [143, 0]
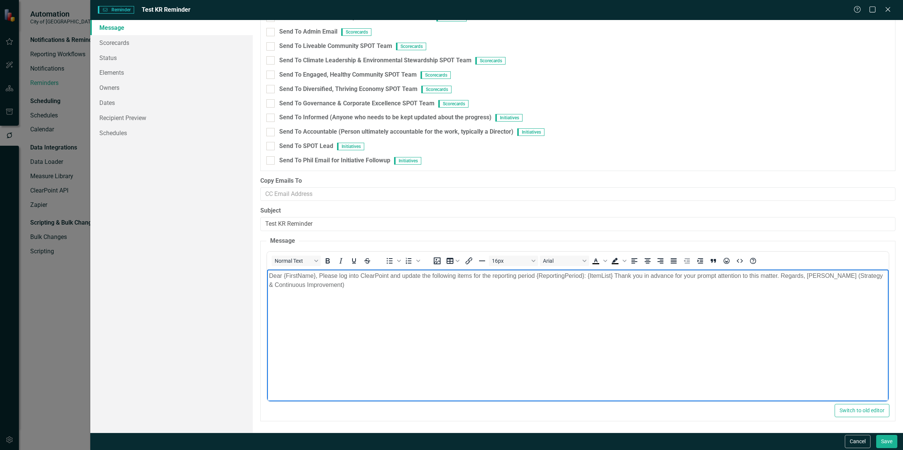
click at [582, 317] on body "Dear {FirstName}, Please log into ClearPoint and update the following items for…" at bounding box center [578, 325] width 622 height 113
click at [116, 74] on link "Elements" at bounding box center [171, 72] width 162 height 15
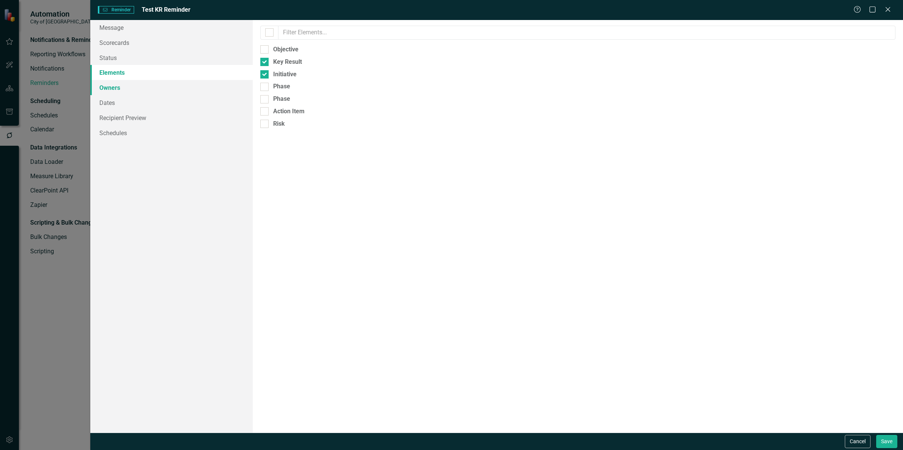
click at [124, 90] on link "Owners" at bounding box center [171, 87] width 162 height 15
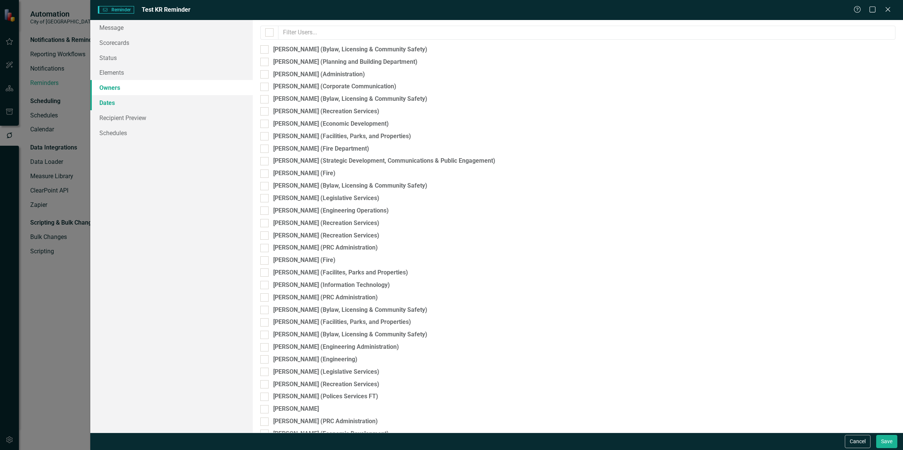
click at [118, 101] on link "Dates" at bounding box center [171, 102] width 162 height 15
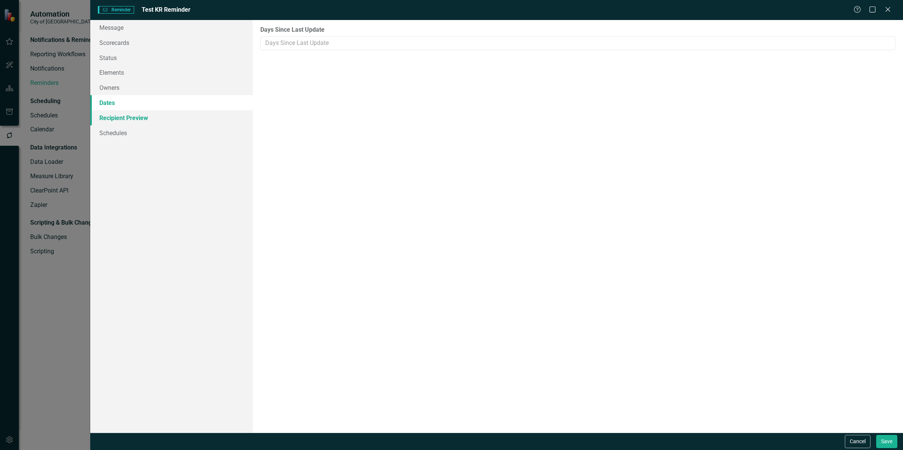
click at [135, 115] on link "Recipient Preview" at bounding box center [171, 117] width 162 height 15
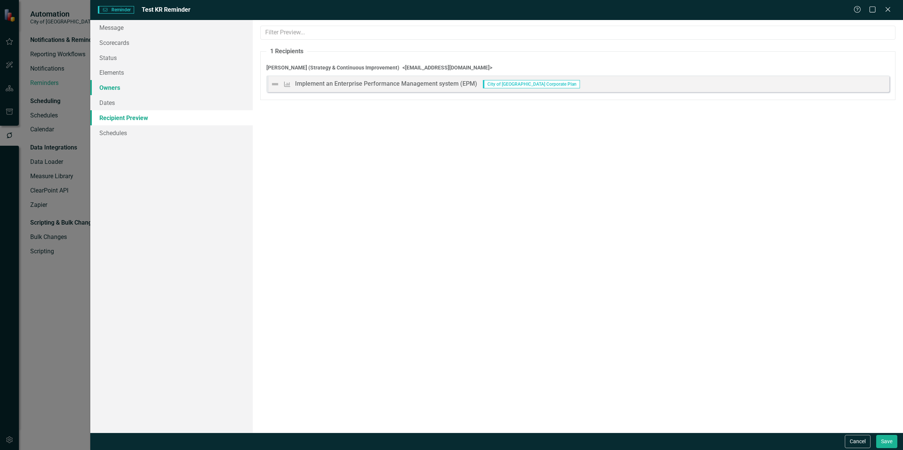
click at [123, 89] on link "Owners" at bounding box center [171, 87] width 162 height 15
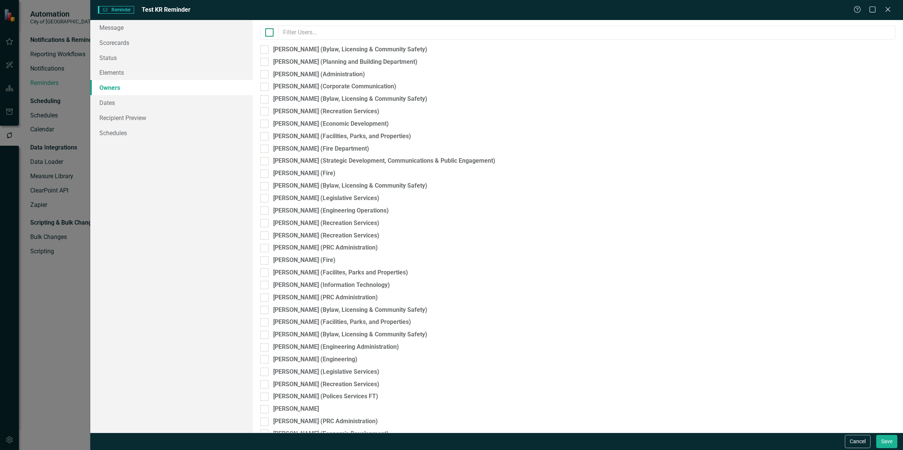
click at [271, 32] on div at bounding box center [269, 32] width 8 height 8
click at [270, 32] on input "checkbox" at bounding box center [267, 30] width 5 height 5
checkbox input "true"
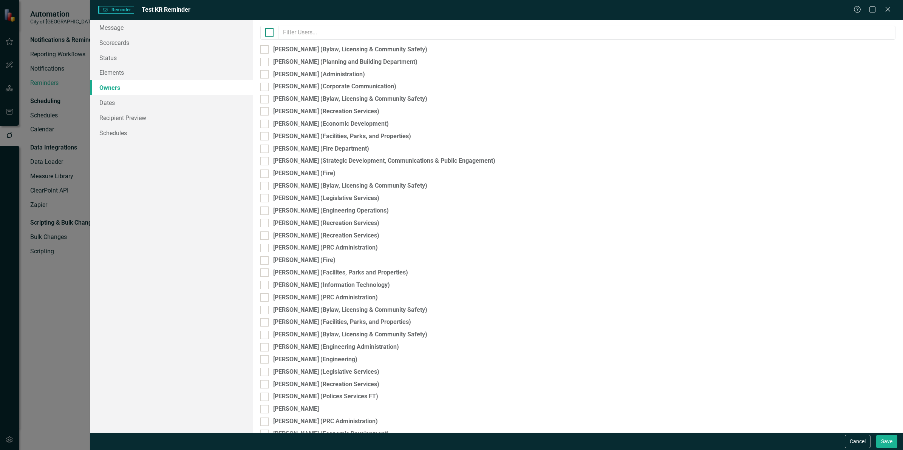
checkbox input "true"
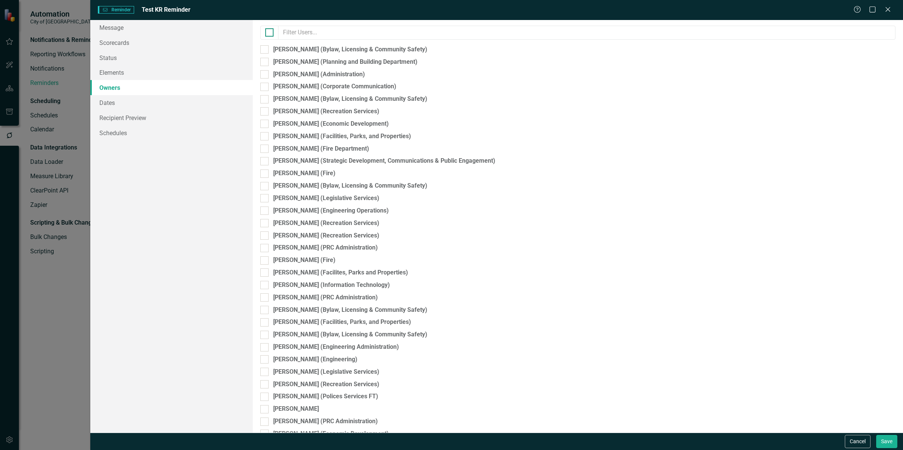
checkbox input "true"
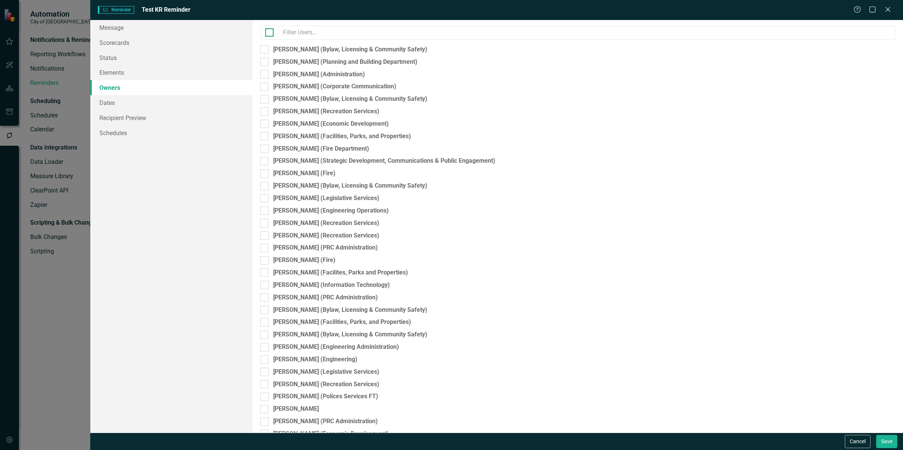
checkbox input "true"
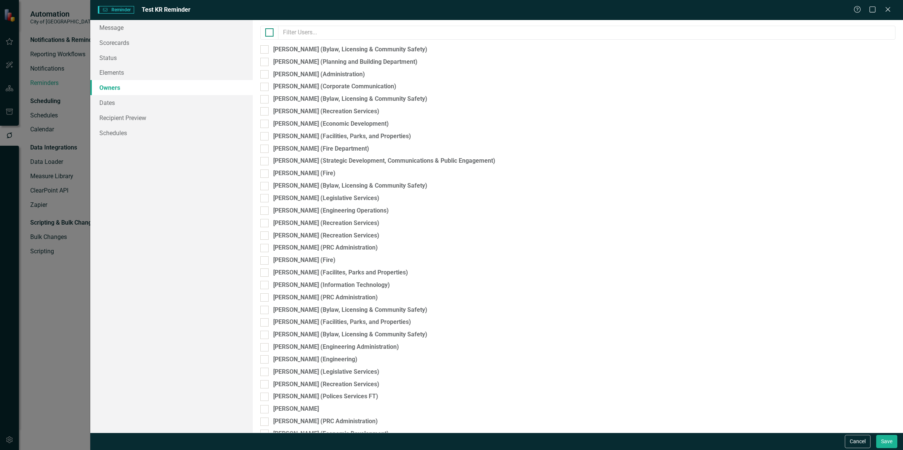
checkbox input "true"
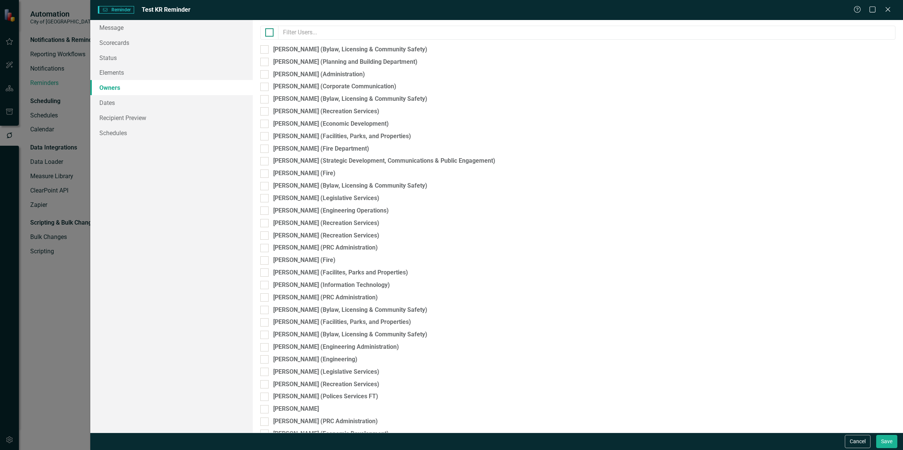
checkbox input "true"
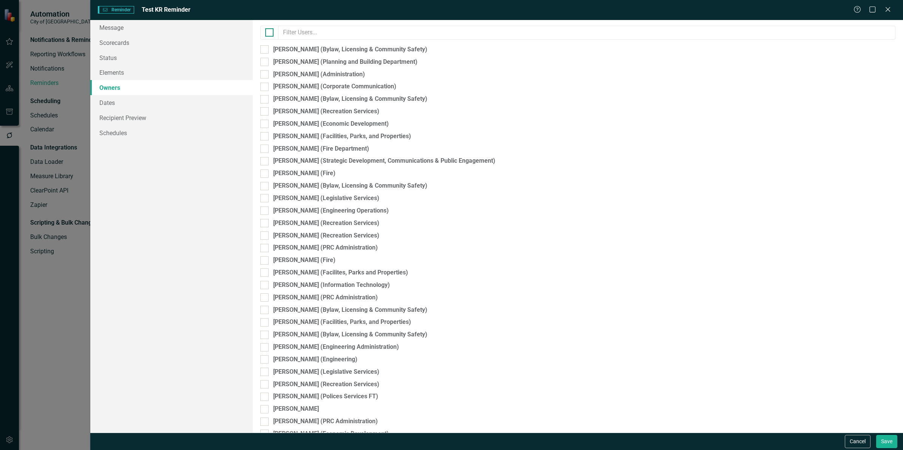
checkbox input "true"
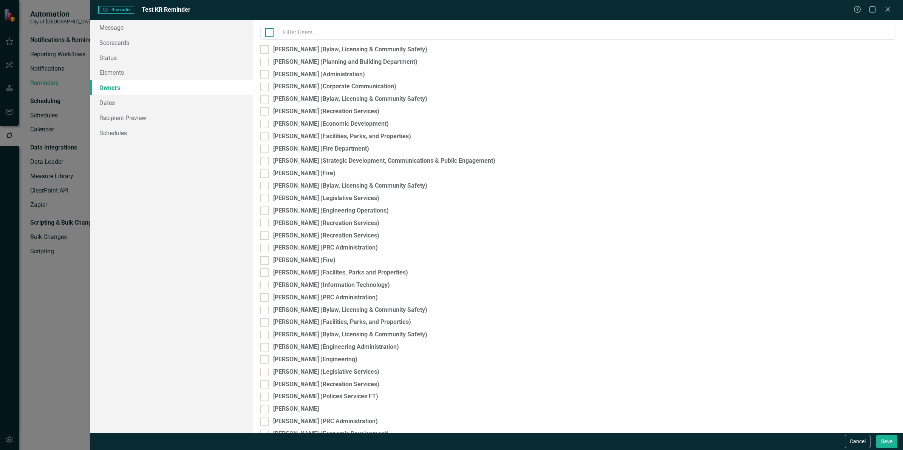
checkbox input "true"
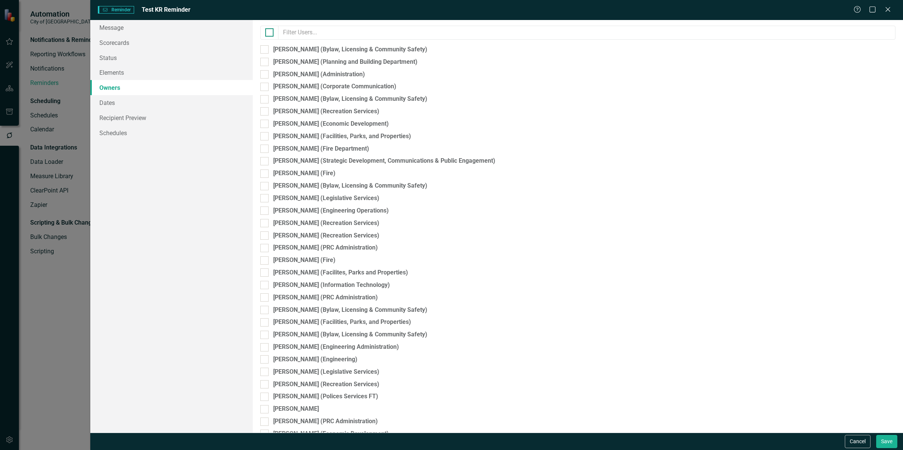
checkbox input "true"
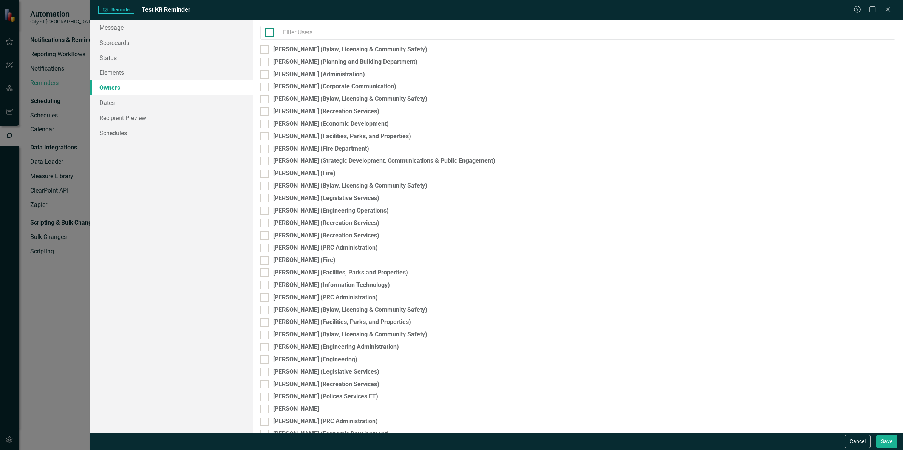
checkbox input "true"
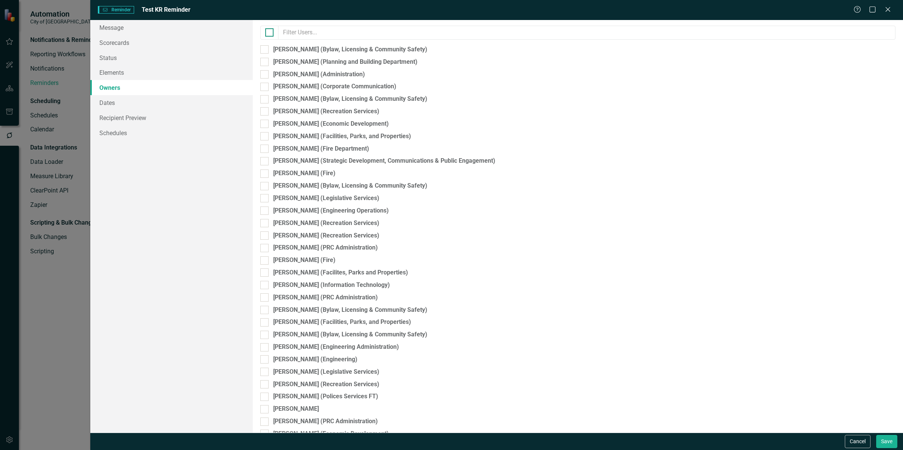
checkbox input "true"
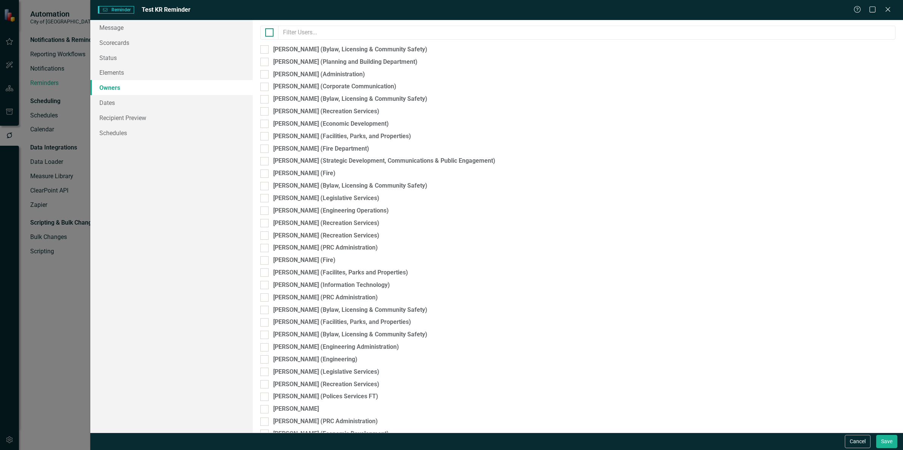
checkbox input "true"
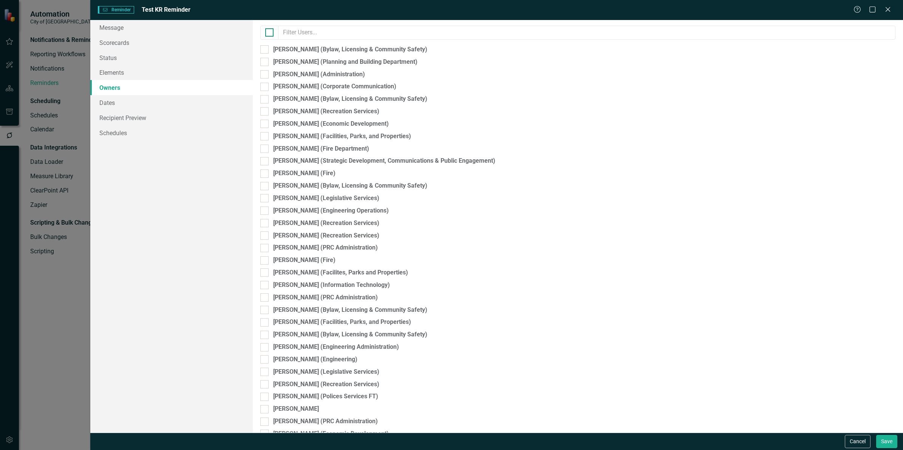
checkbox input "true"
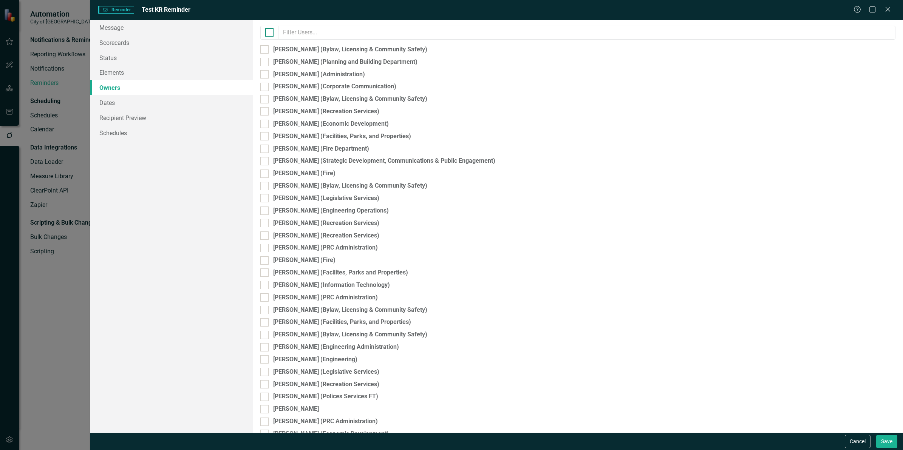
checkbox input "true"
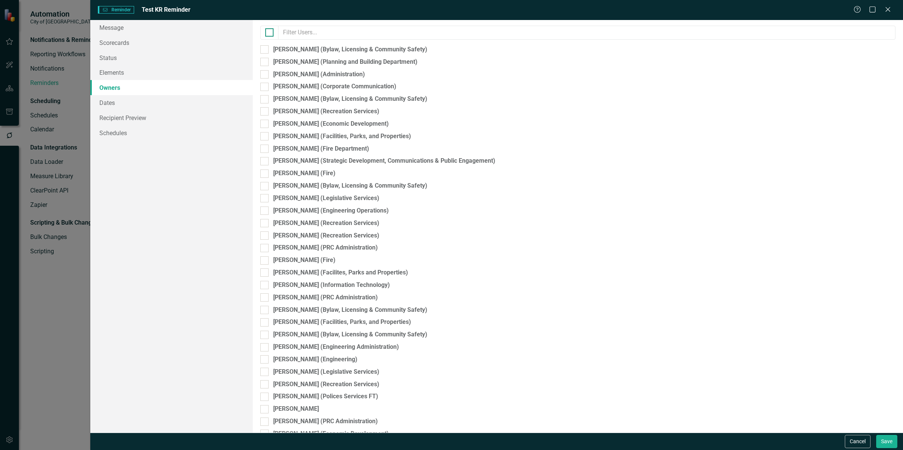
checkbox input "true"
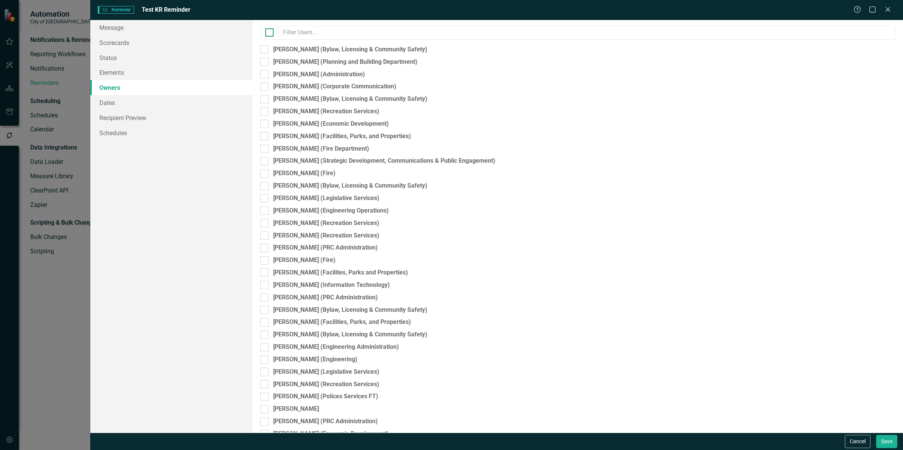
checkbox input "true"
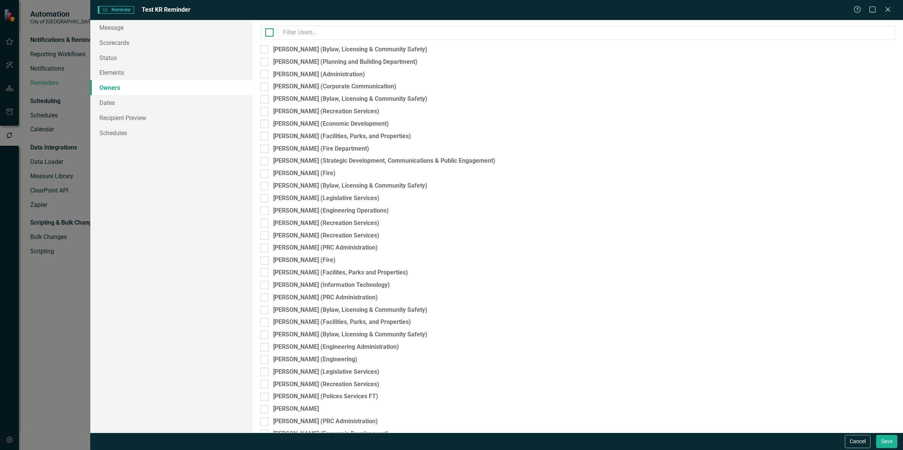
checkbox input "true"
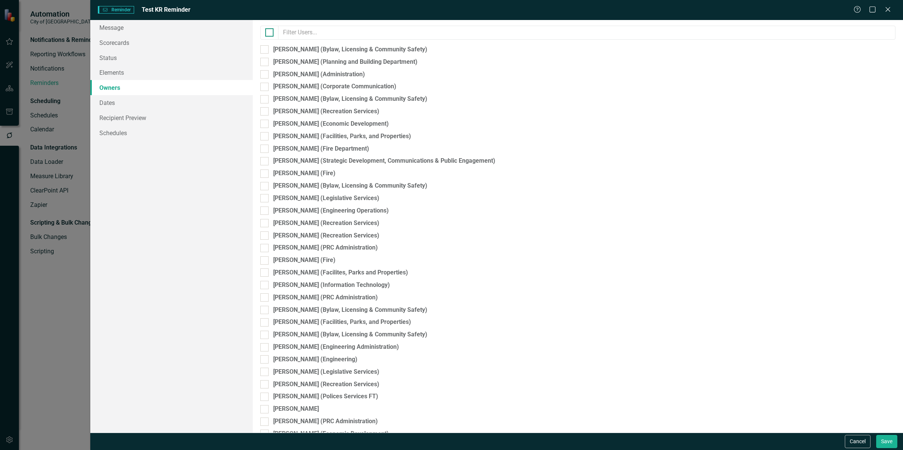
checkbox input "true"
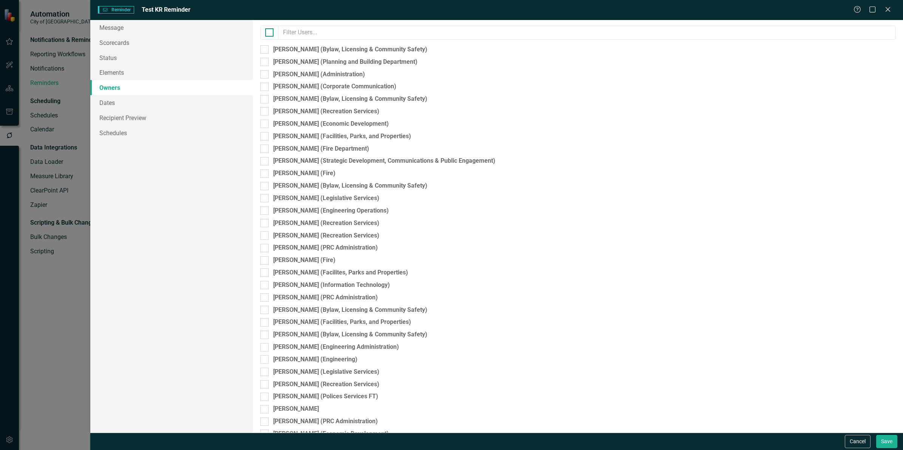
checkbox input "true"
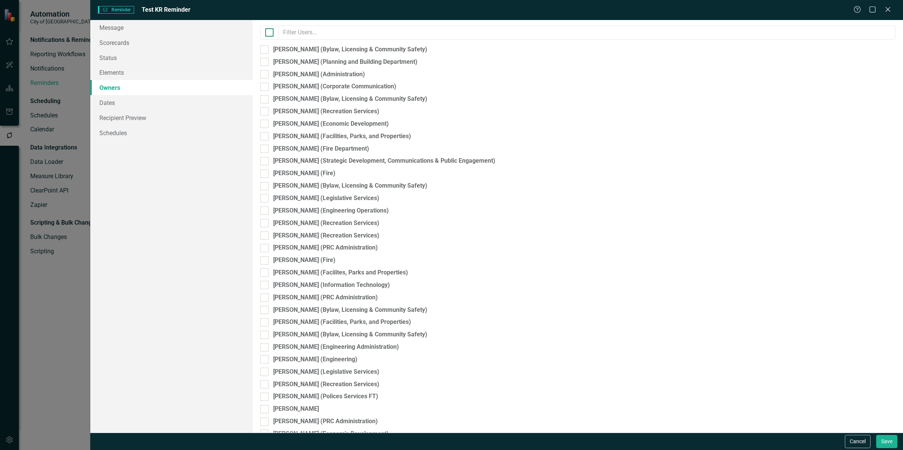
checkbox input "true"
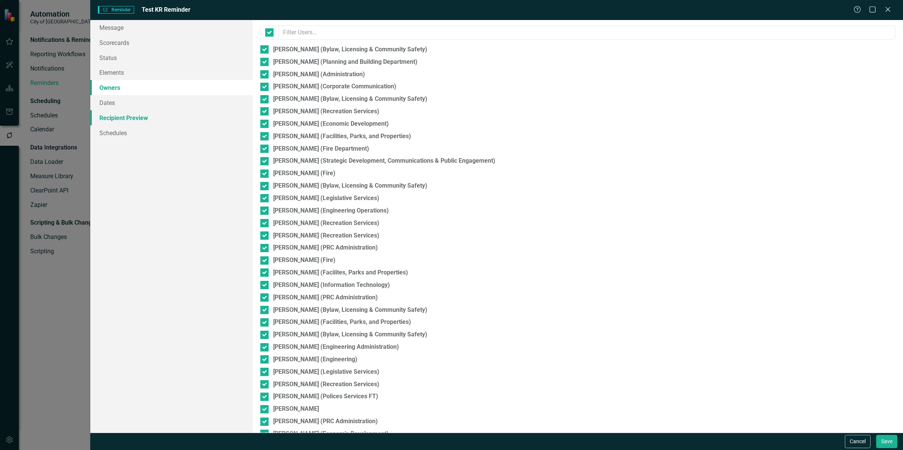
click at [139, 115] on link "Recipient Preview" at bounding box center [171, 117] width 162 height 15
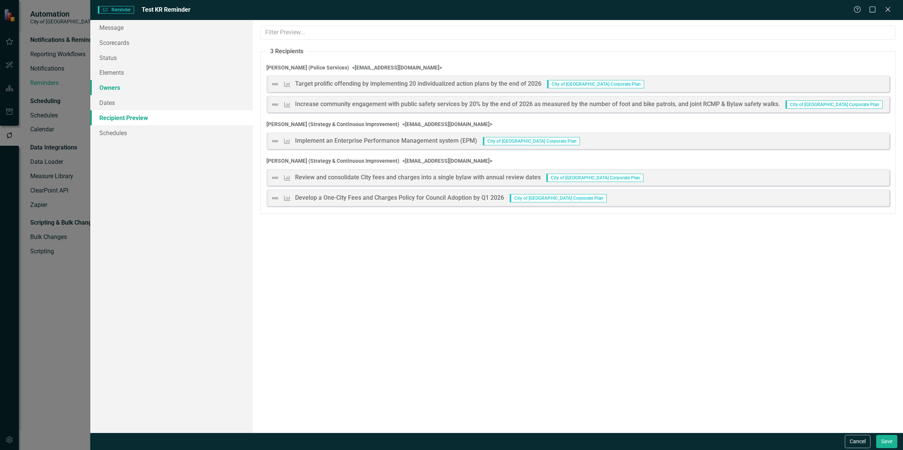
click at [120, 88] on link "Owners" at bounding box center [171, 87] width 162 height 15
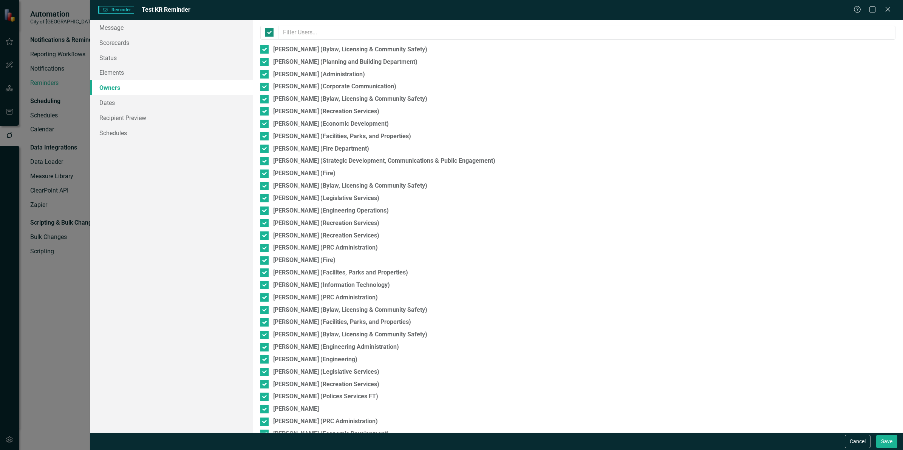
click at [270, 32] on input "checkbox" at bounding box center [267, 30] width 5 height 5
checkbox input "false"
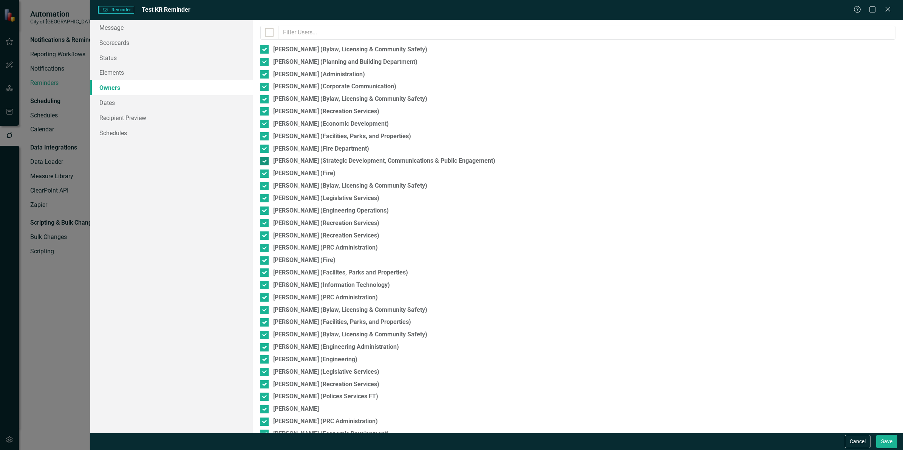
checkbox input "false"
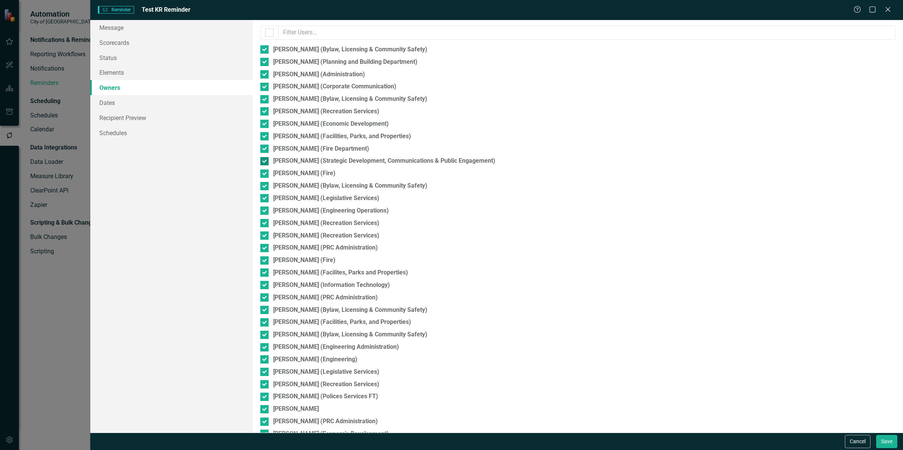
checkbox input "false"
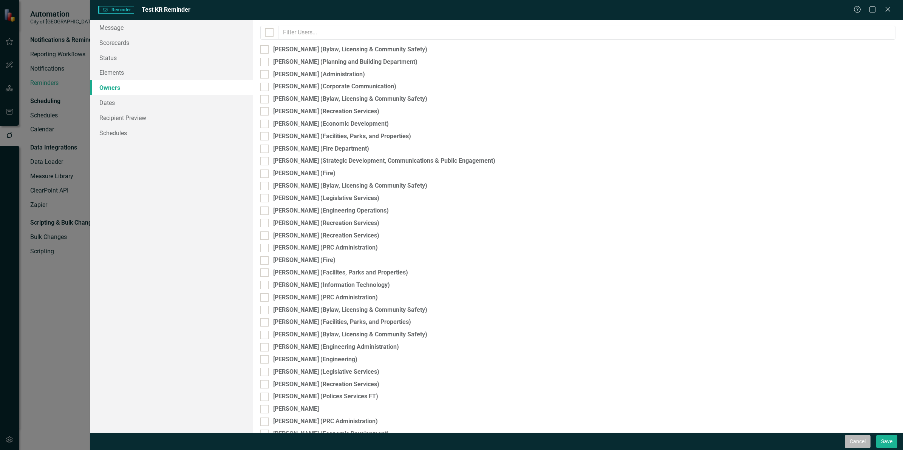
click at [852, 443] on button "Cancel" at bounding box center [858, 441] width 26 height 13
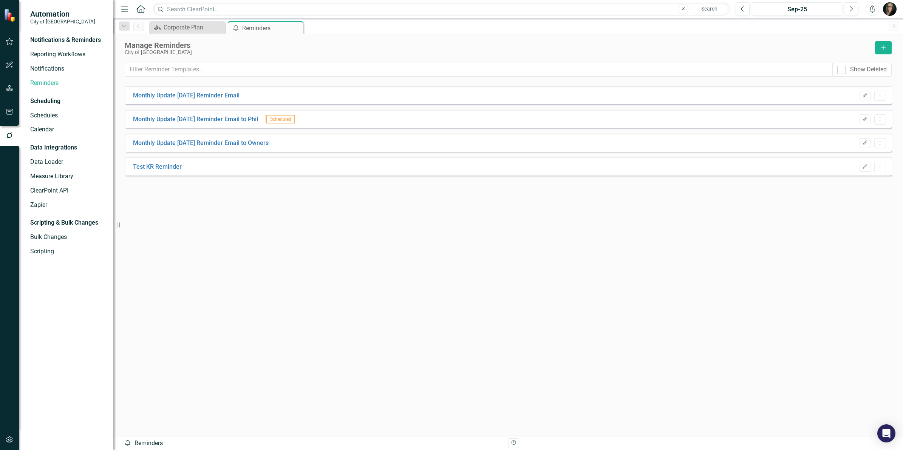
click at [367, 237] on div "Monthly Update [DATE] Reminder Email Edit Dropdown Menu Monthly Update [DATE] R…" at bounding box center [508, 247] width 767 height 323
click at [295, 28] on icon "Close" at bounding box center [296, 28] width 8 height 6
